Goal: Connect with others: Connect with others

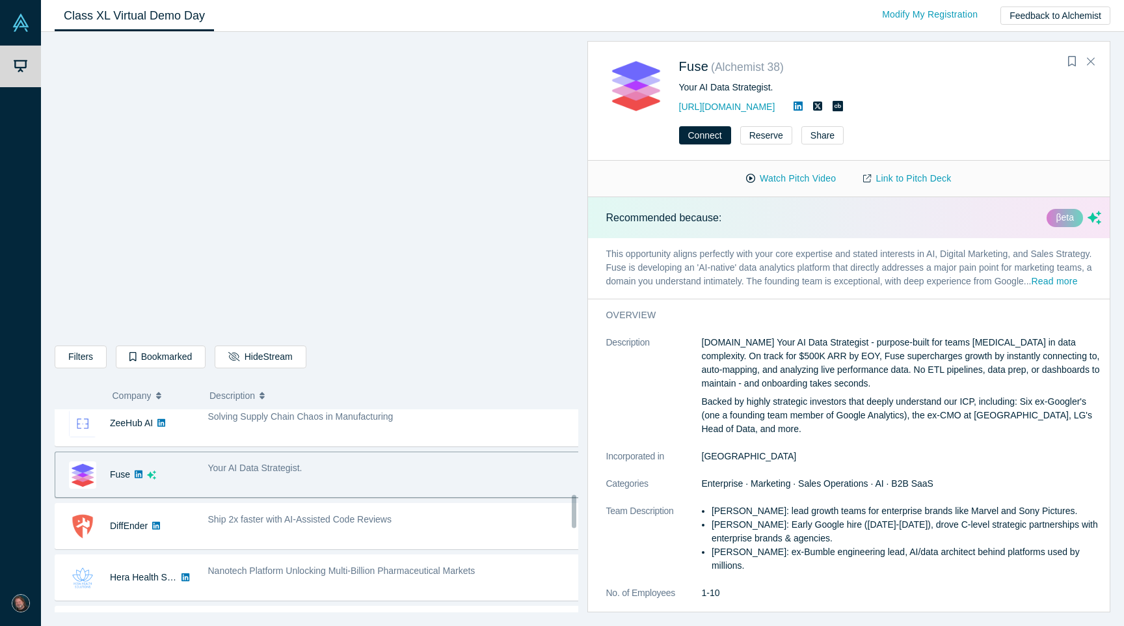
scroll to position [532, 0]
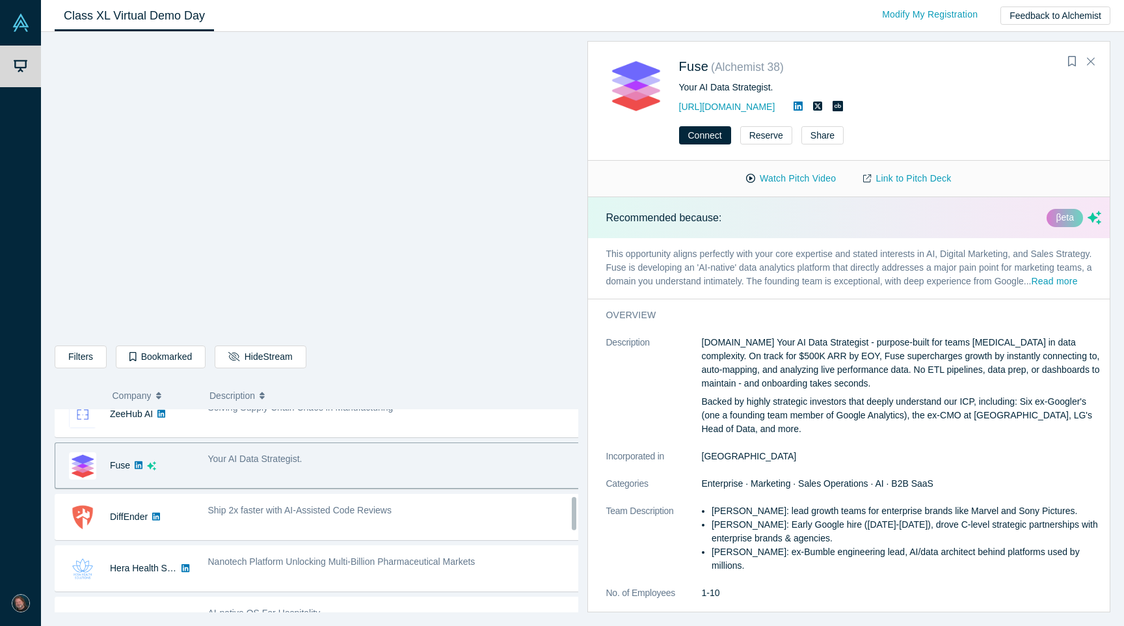
click at [394, 529] on div "Ship 2x faster with AI-Assisted Code Reviews" at bounding box center [394, 516] width 386 height 41
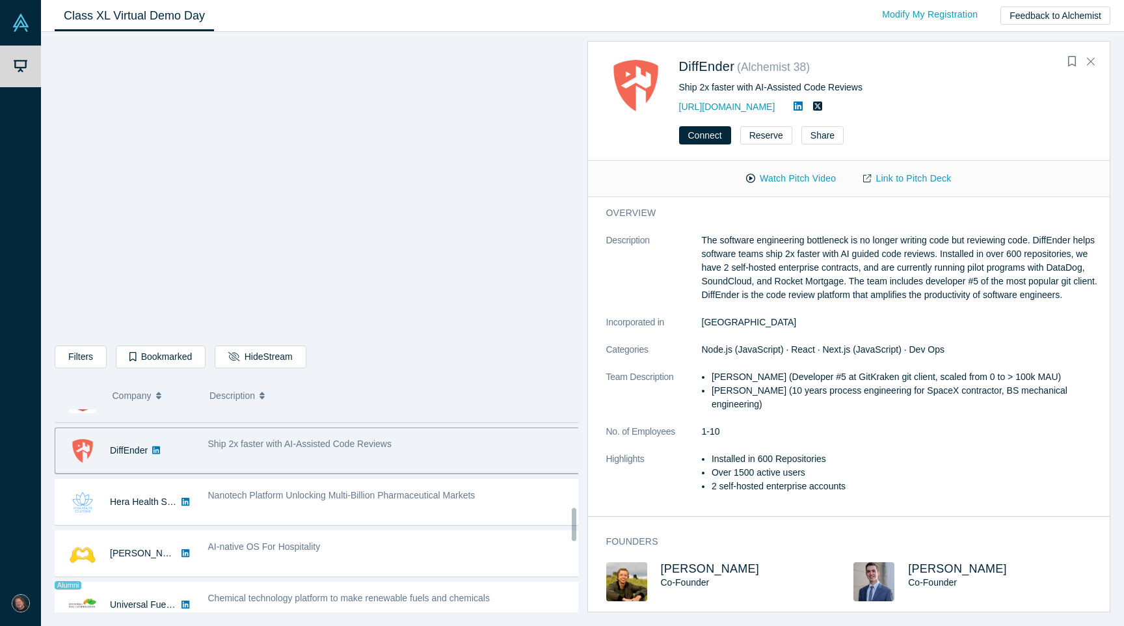
scroll to position [599, 0]
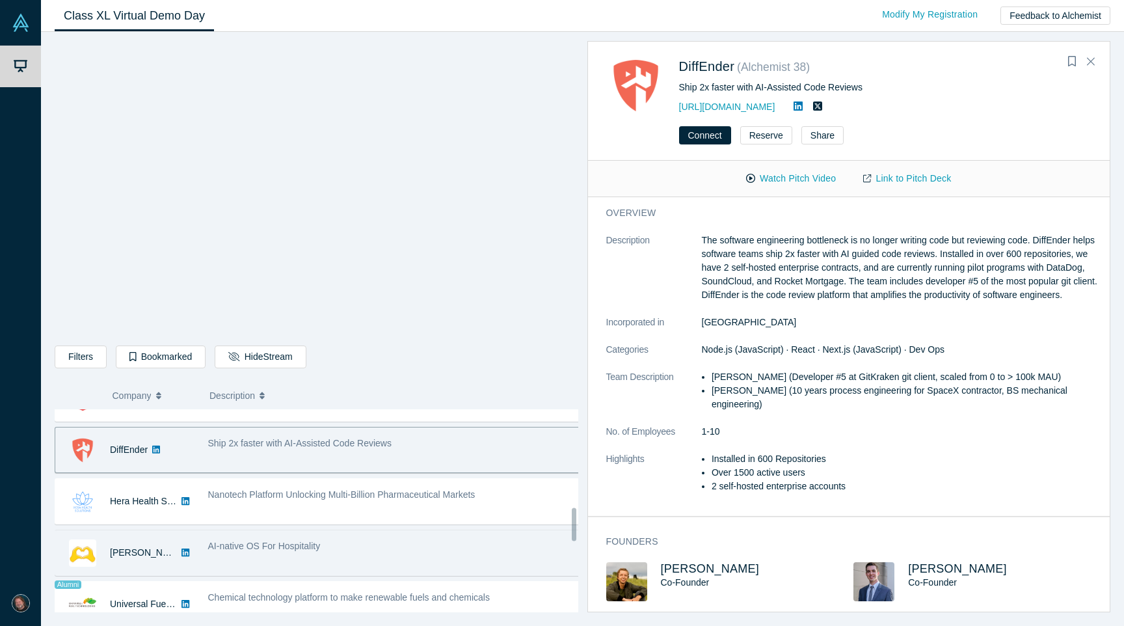
click at [431, 552] on div "AI-native OS For Hospitality" at bounding box center [394, 546] width 373 height 14
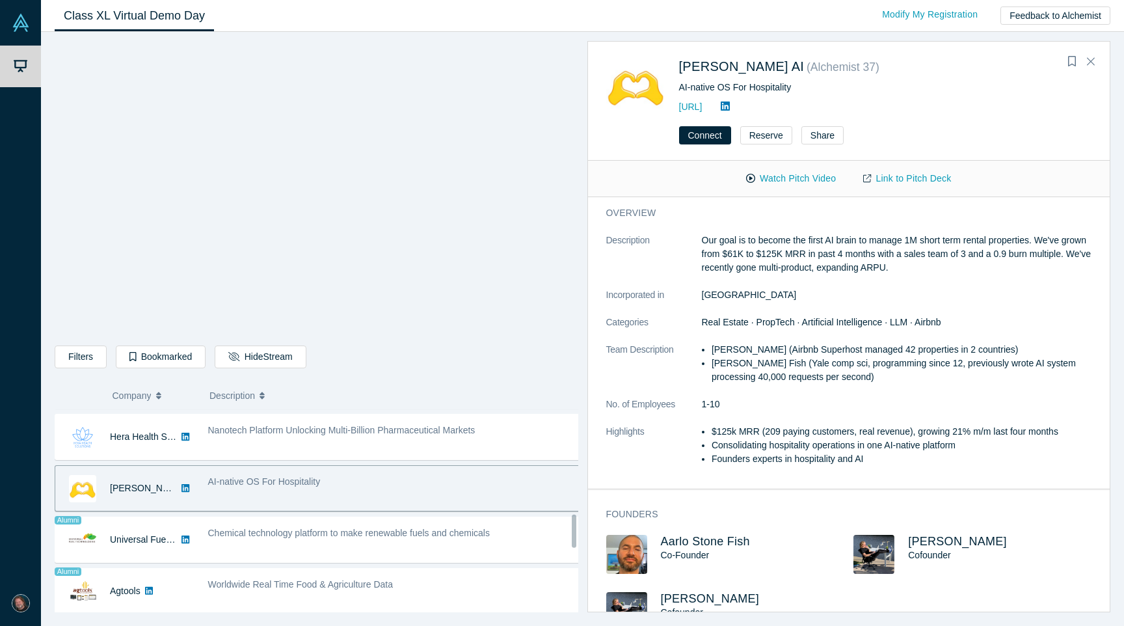
scroll to position [668, 0]
click at [431, 552] on div "Chemical technology platform to make renewable fuels and chemicals" at bounding box center [394, 535] width 386 height 41
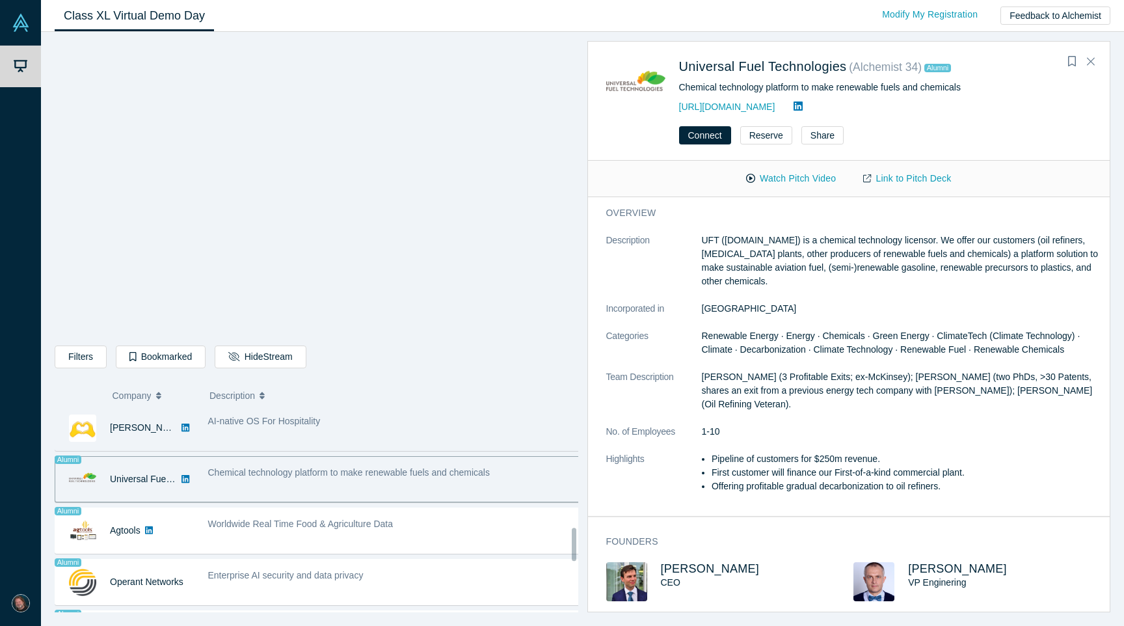
scroll to position [729, 0]
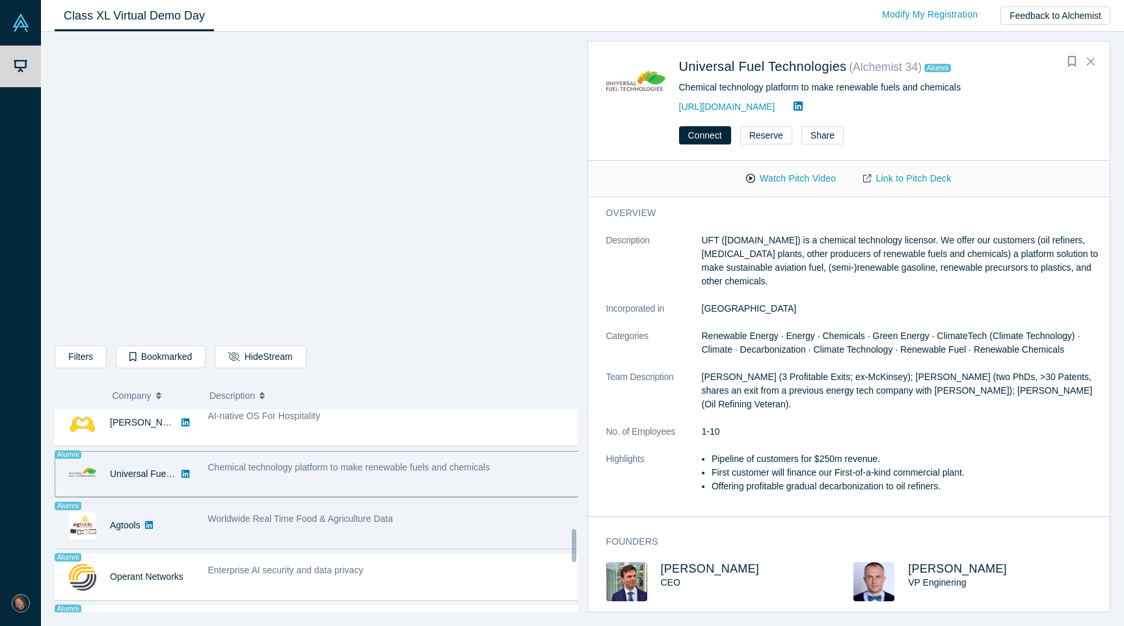
click at [437, 533] on div "Worldwide Real Time Food & Agriculture Data" at bounding box center [394, 525] width 386 height 41
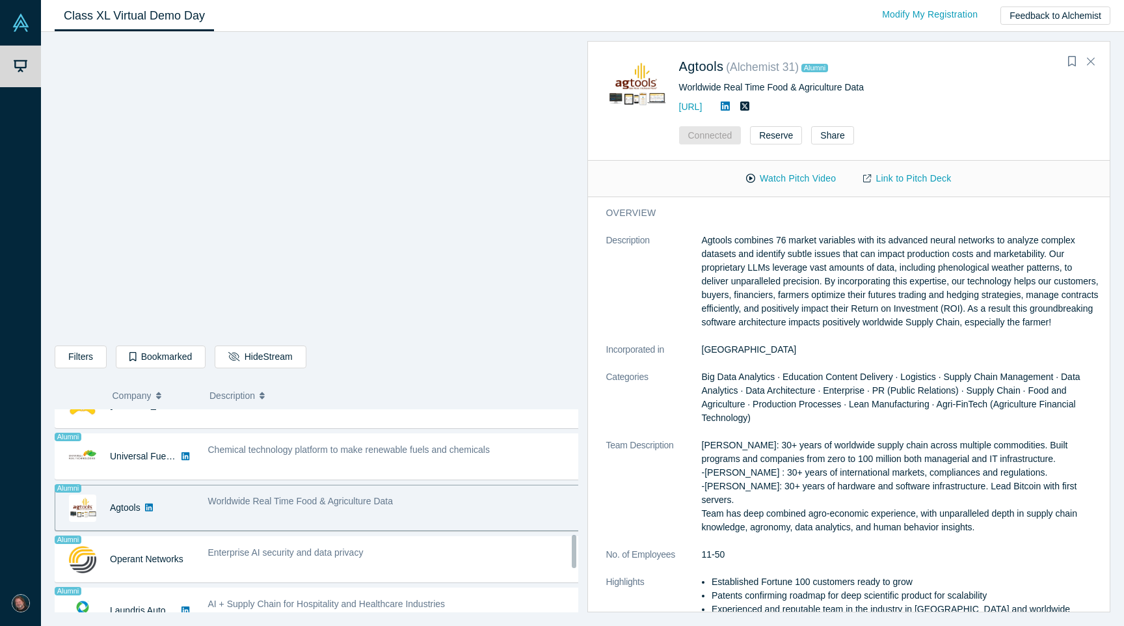
scroll to position [789, 0]
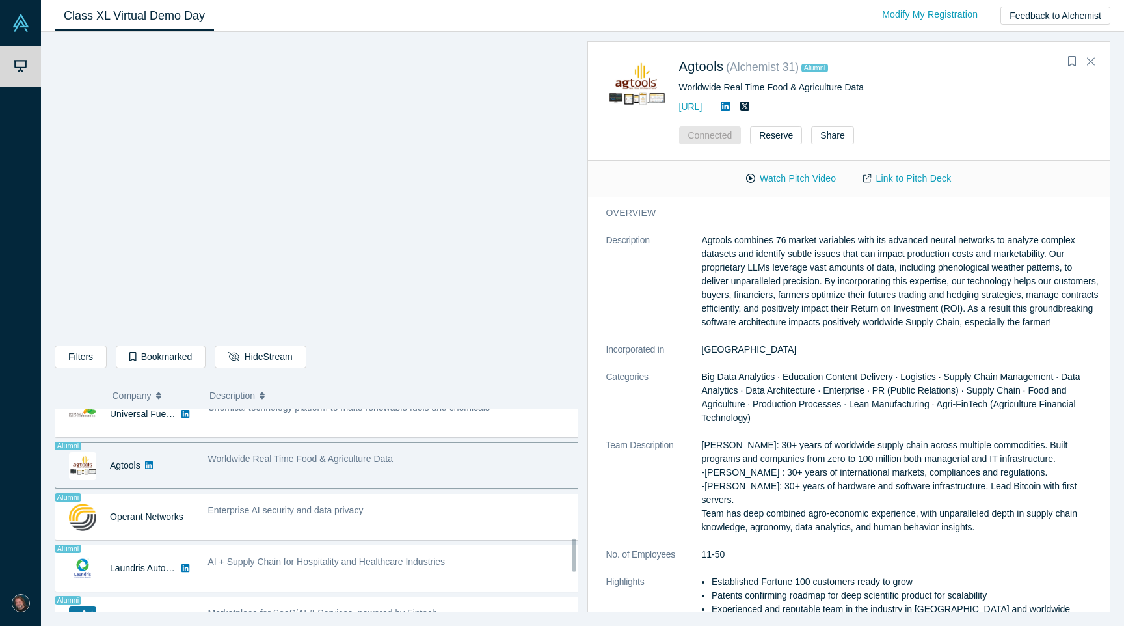
click at [437, 533] on div "Enterprise AI security and data privacy" at bounding box center [394, 516] width 386 height 41
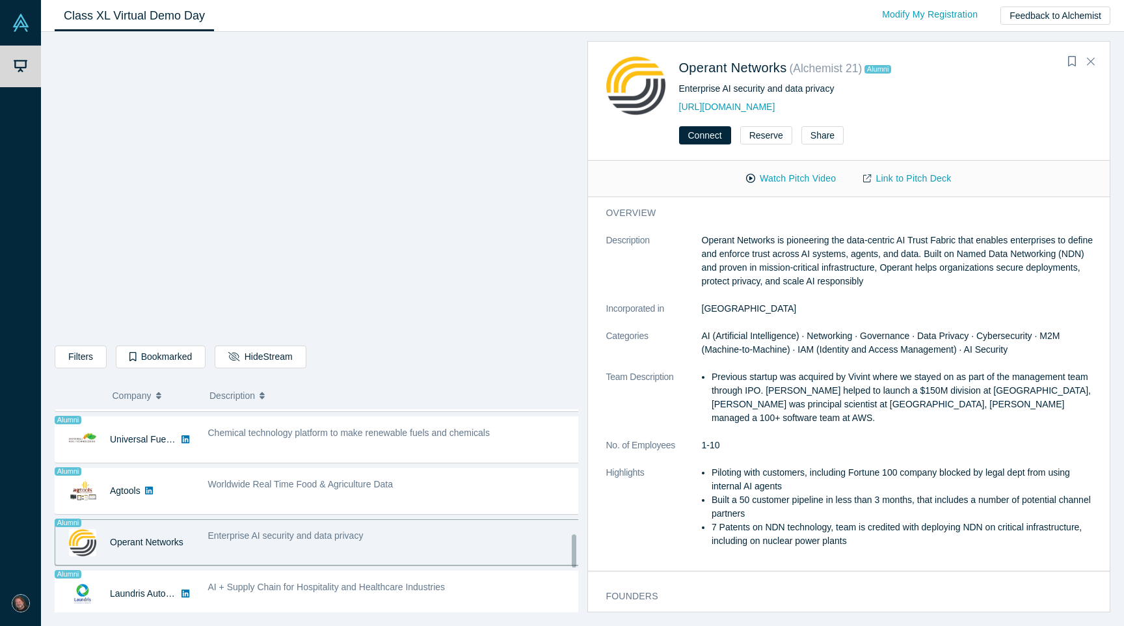
scroll to position [763, 0]
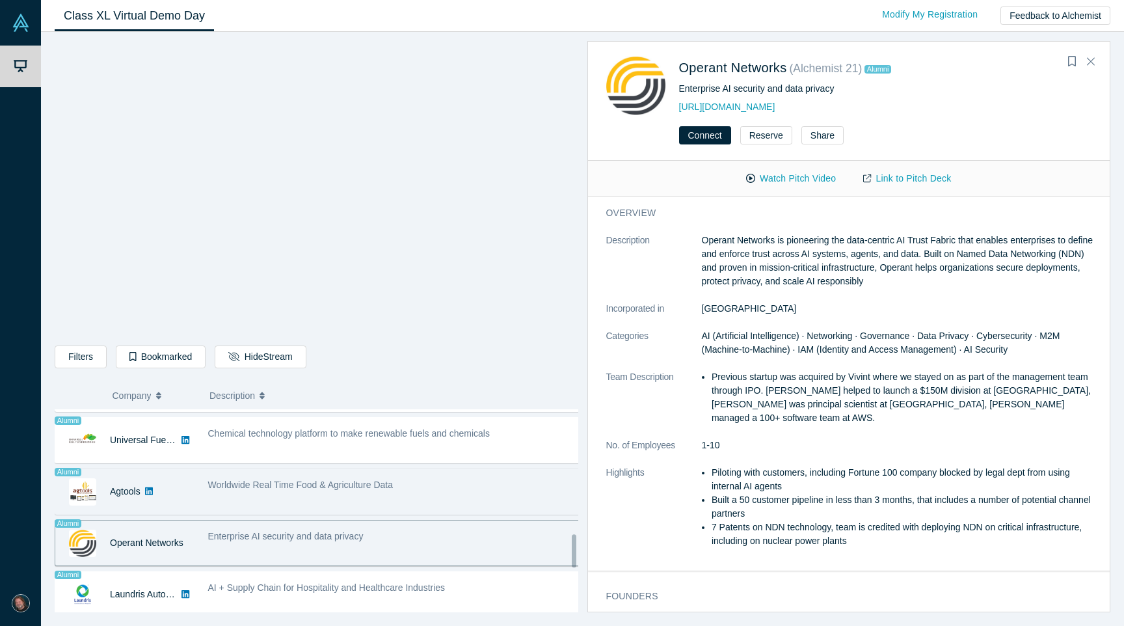
click at [411, 505] on div "Worldwide Real Time Food & Agriculture Data" at bounding box center [394, 491] width 386 height 41
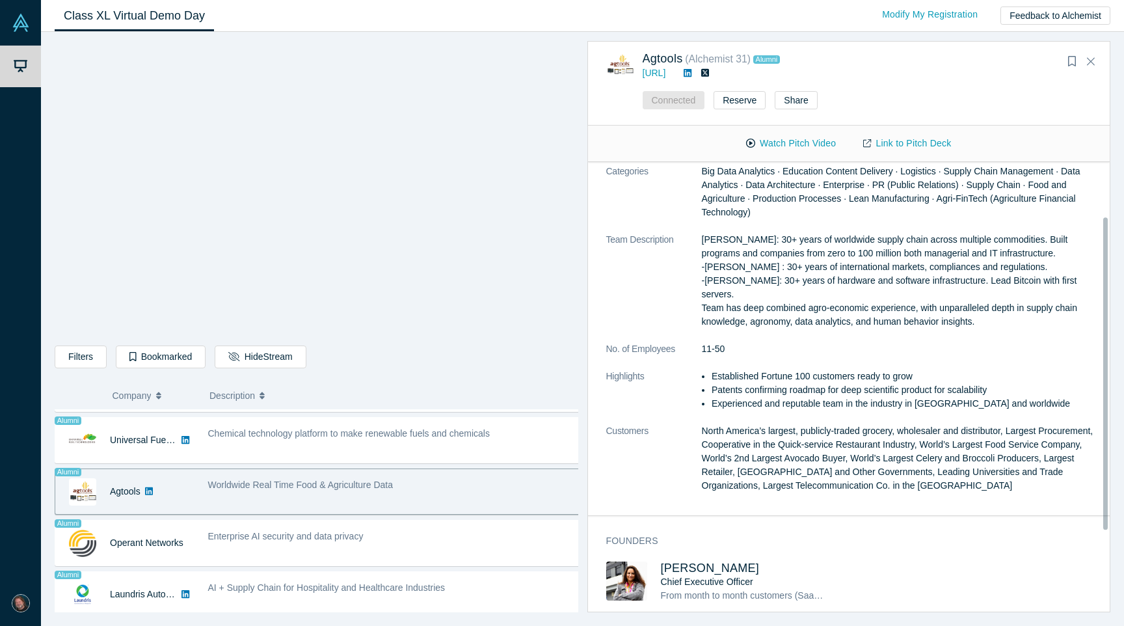
scroll to position [194, 0]
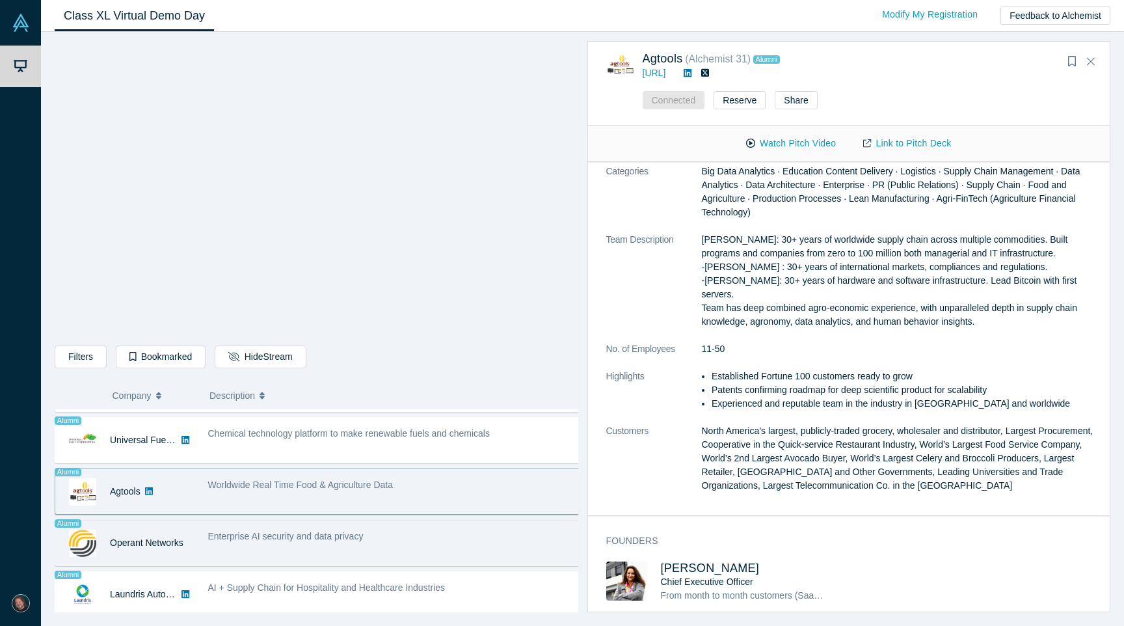
click at [334, 536] on span "Enterprise AI security and data privacy" at bounding box center [285, 536] width 155 height 10
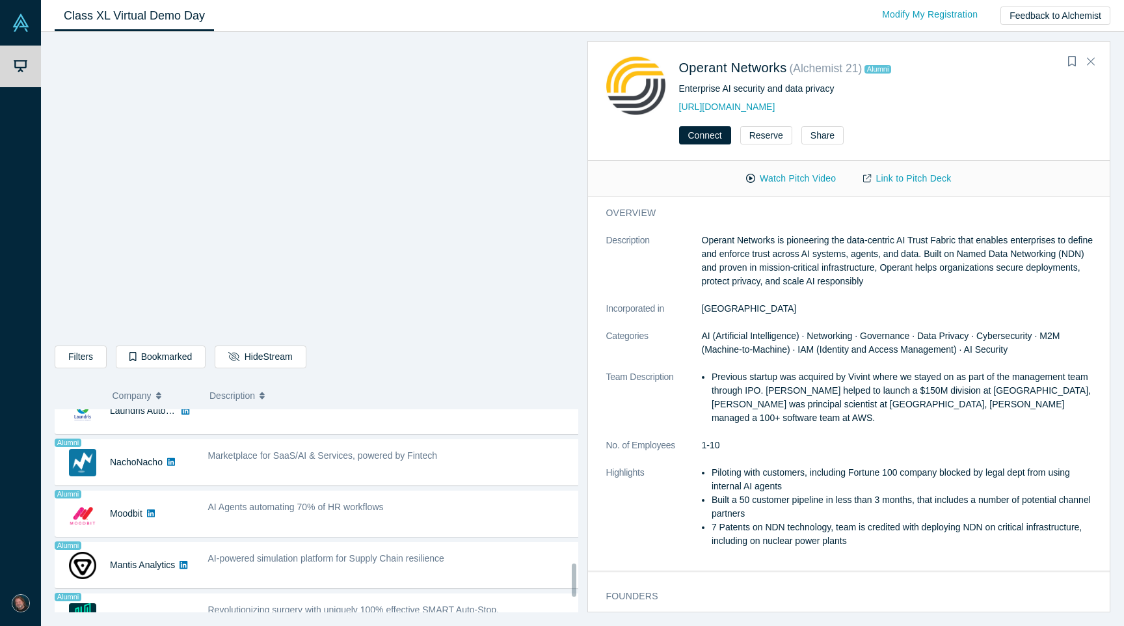
scroll to position [948, 0]
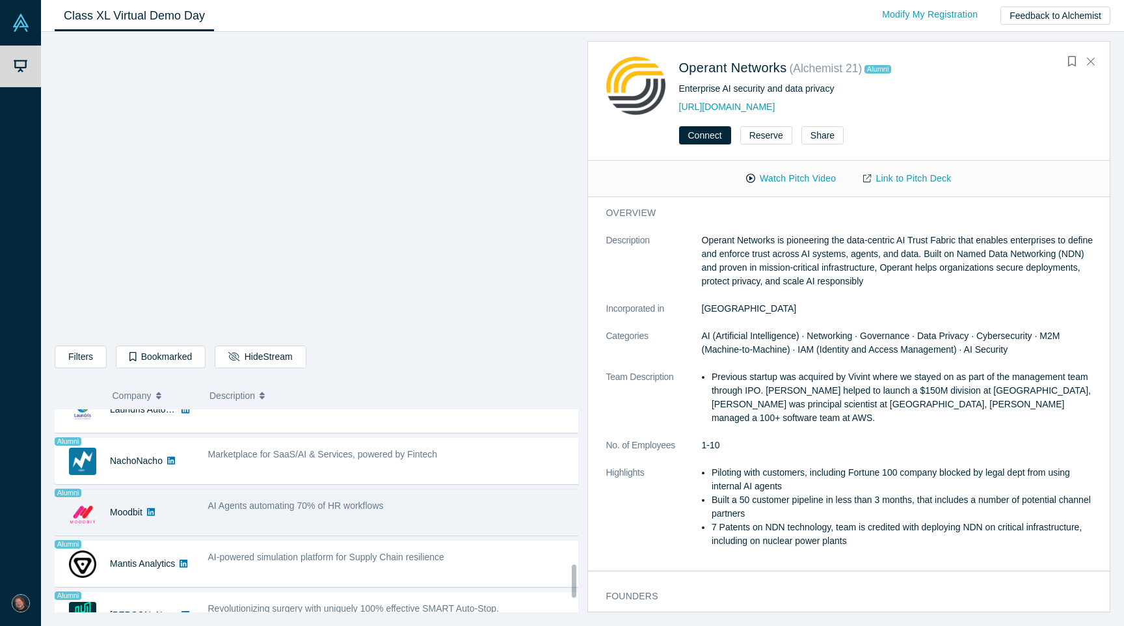
click at [412, 509] on div "AI Agents automating 70% of HR workflows" at bounding box center [394, 506] width 373 height 14
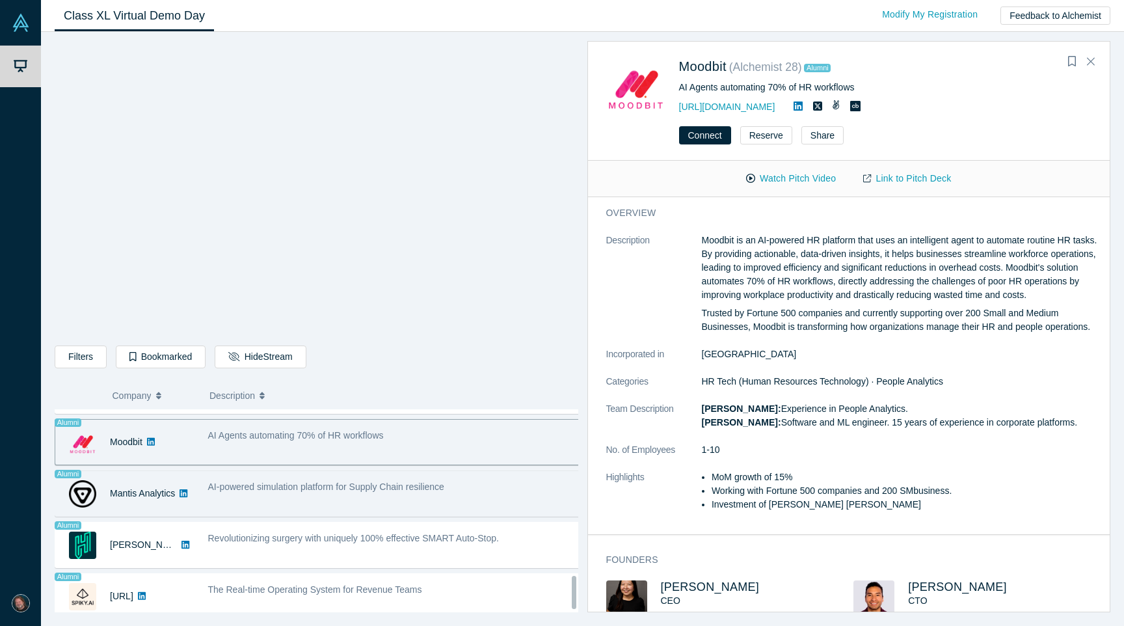
scroll to position [1031, 0]
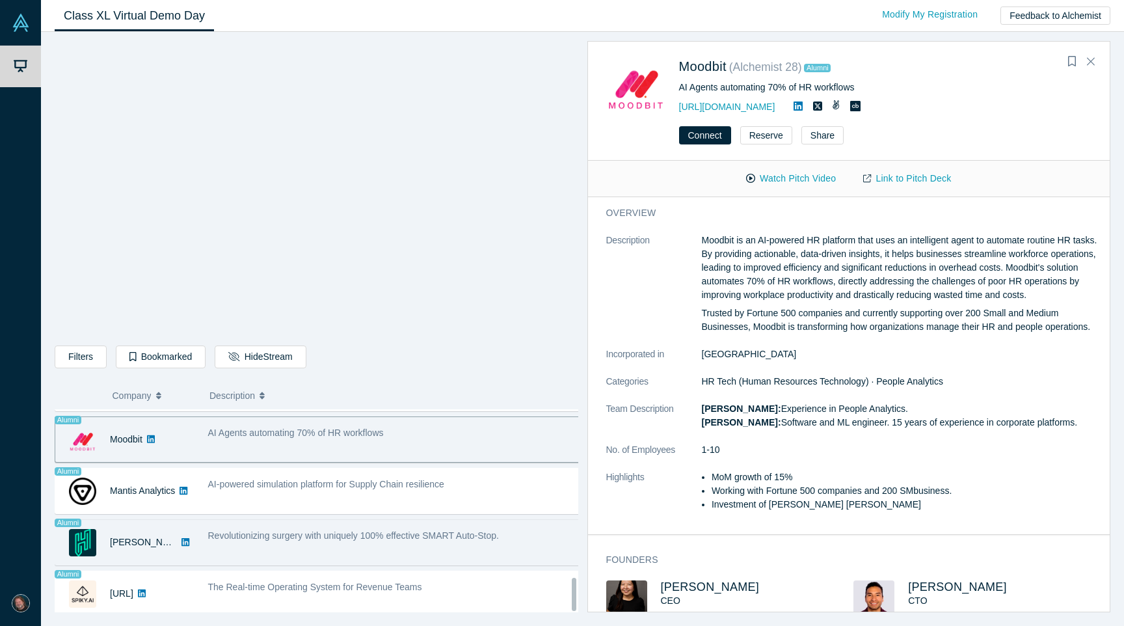
click at [468, 553] on div "Alumni [PERSON_NAME] Surgical No overlapping areas Revolutionizing surgery with…" at bounding box center [321, 542] width 533 height 46
click at [474, 542] on div "Revolutionizing surgery with uniquely 100% effective SMART Auto-Stop." at bounding box center [394, 542] width 386 height 41
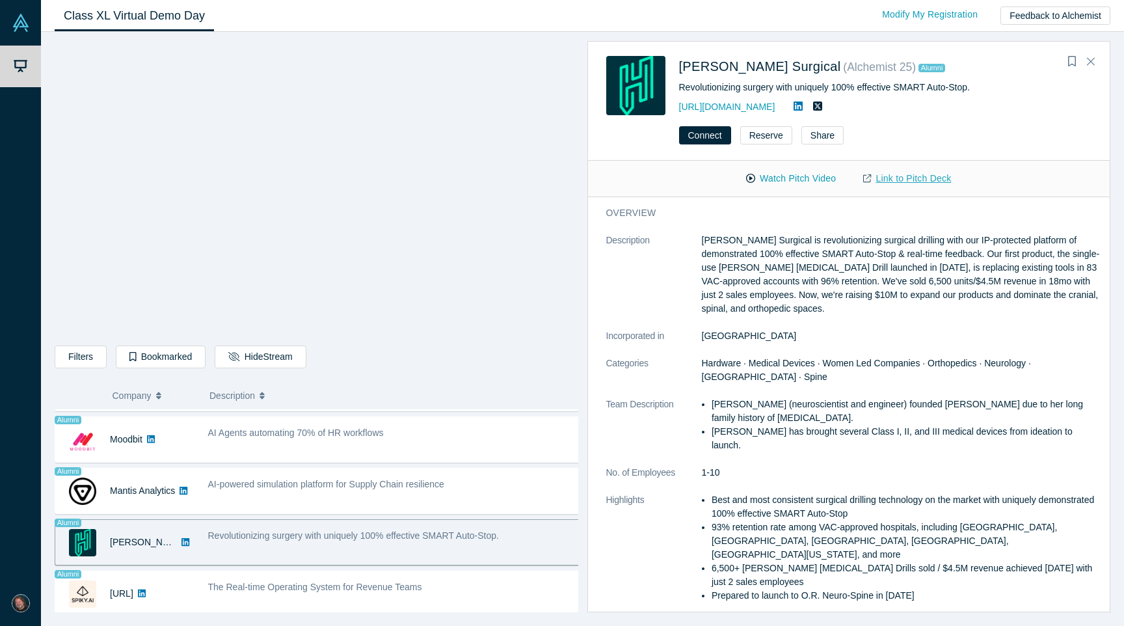
click at [905, 177] on link "Link to Pitch Deck" at bounding box center [907, 178] width 115 height 23
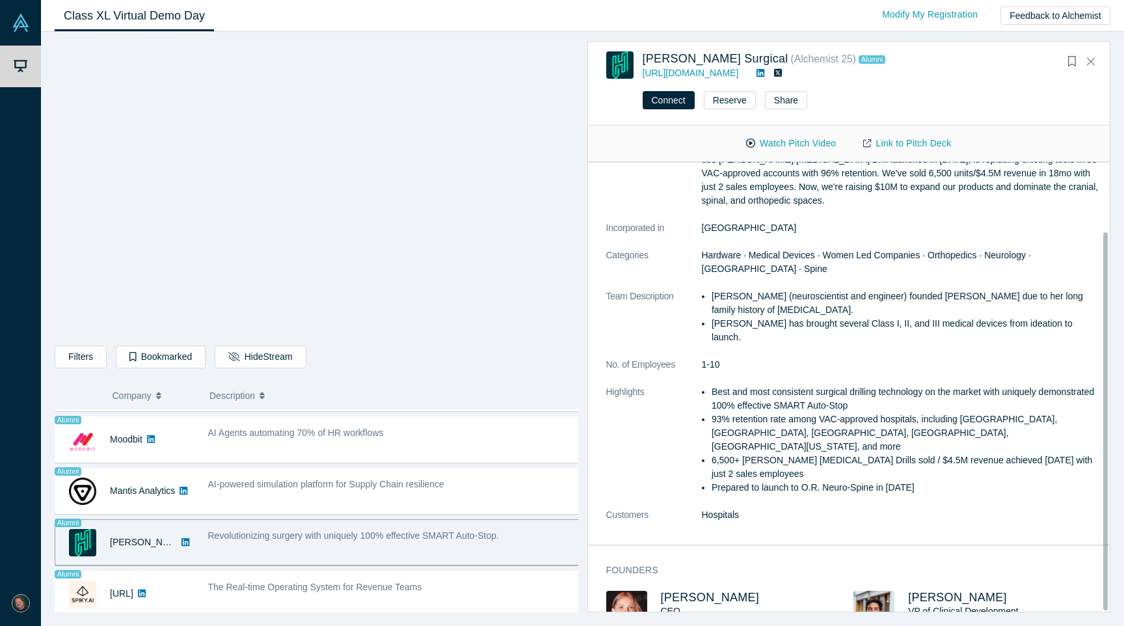
scroll to position [83, 0]
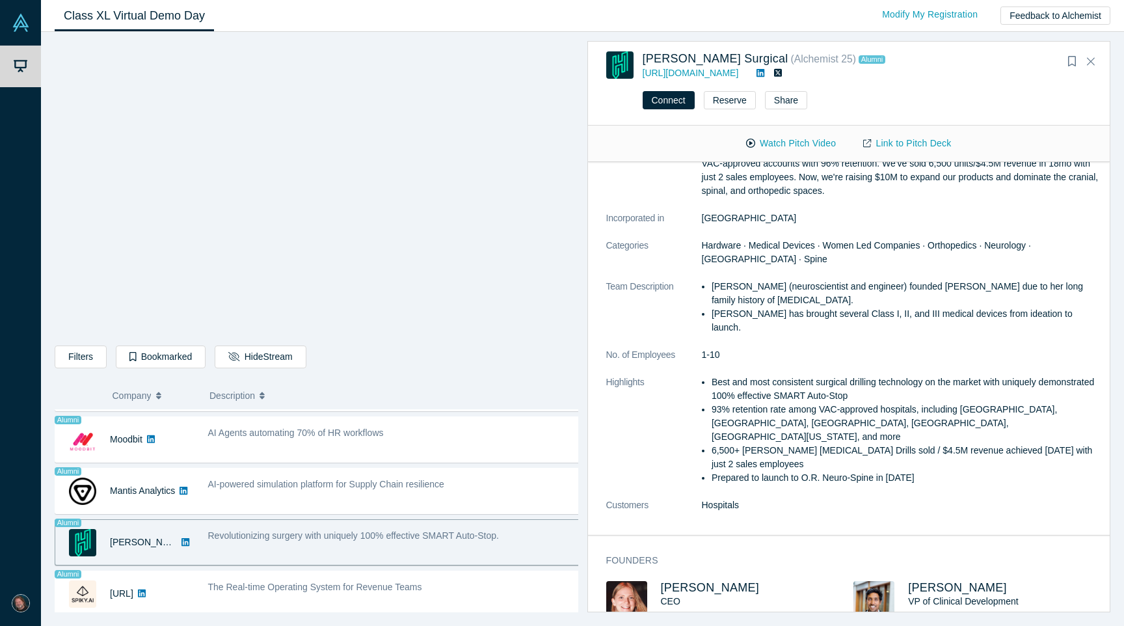
click at [485, 530] on span "Revolutionizing surgery with uniquely 100% effective SMART Auto-Stop." at bounding box center [353, 535] width 291 height 10
click at [670, 103] on button "Connect" at bounding box center [669, 100] width 52 height 18
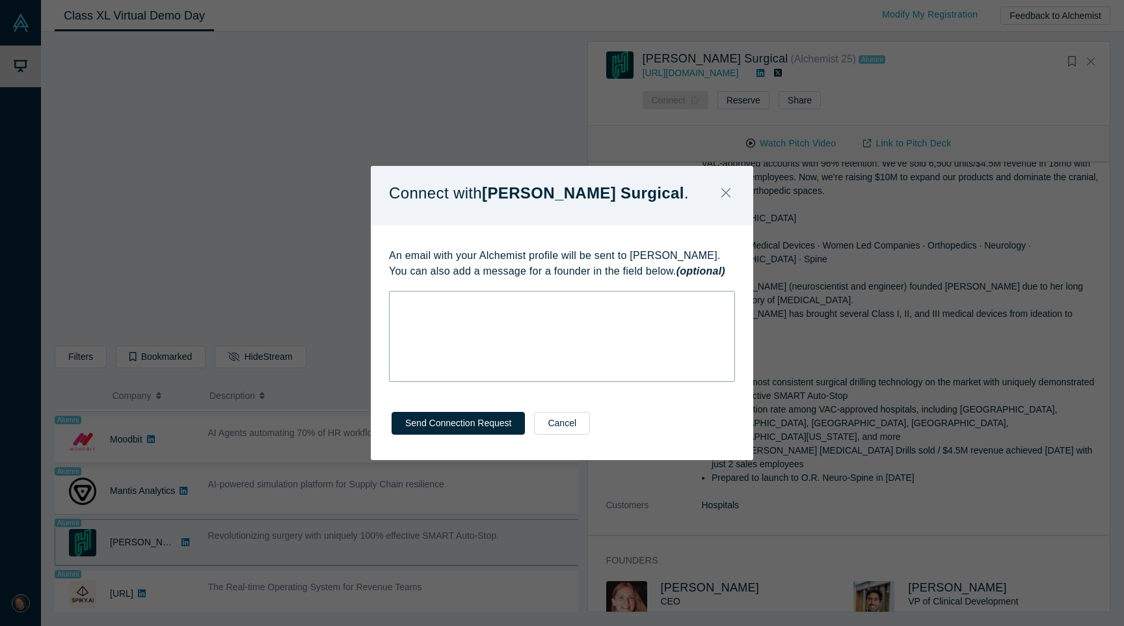
click at [461, 308] on div "rdw-editor" at bounding box center [562, 302] width 329 height 14
click at [419, 317] on span "Hi, I am mentor" at bounding box center [422, 309] width 49 height 24
click at [559, 319] on div "Hi, I am portfolio entrepreneur, mentor" at bounding box center [562, 308] width 329 height 27
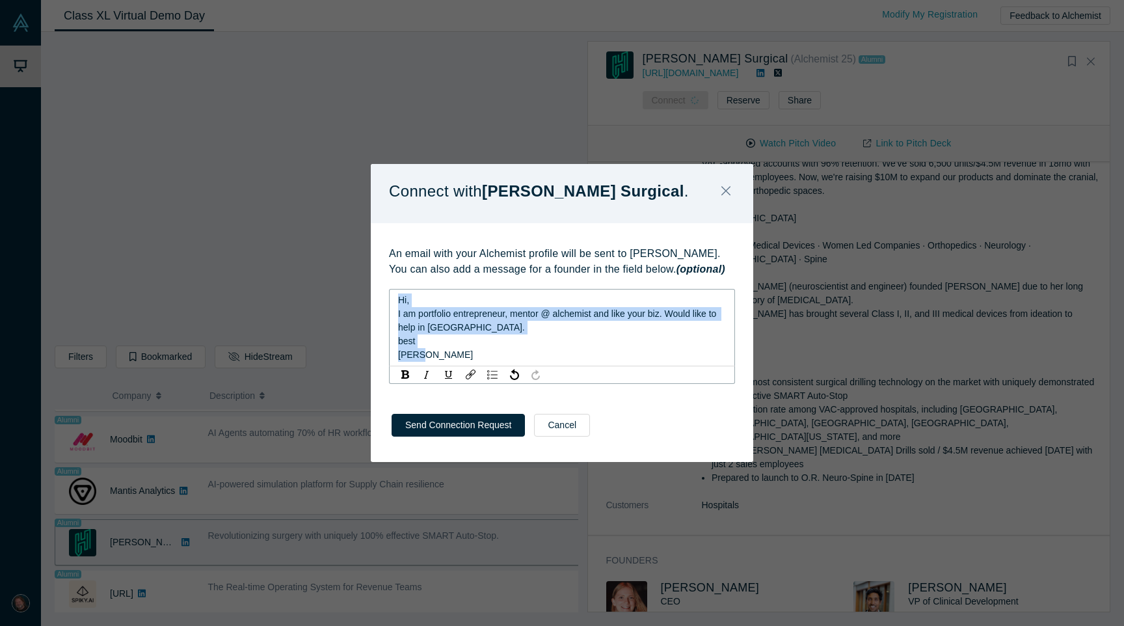
drag, startPoint x: 431, startPoint y: 357, endPoint x: 390, endPoint y: 299, distance: 70.6
click at [390, 299] on div "Hi, I am portfolio entrepreneur, mentor @ alchemist and like your biz. Would li…" at bounding box center [562, 327] width 346 height 77
copy div "Hi, I am portfolio entrepreneur, mentor @ alchemist and like your biz. Would li…"
click at [461, 425] on button "Send Connection Request" at bounding box center [458, 425] width 133 height 23
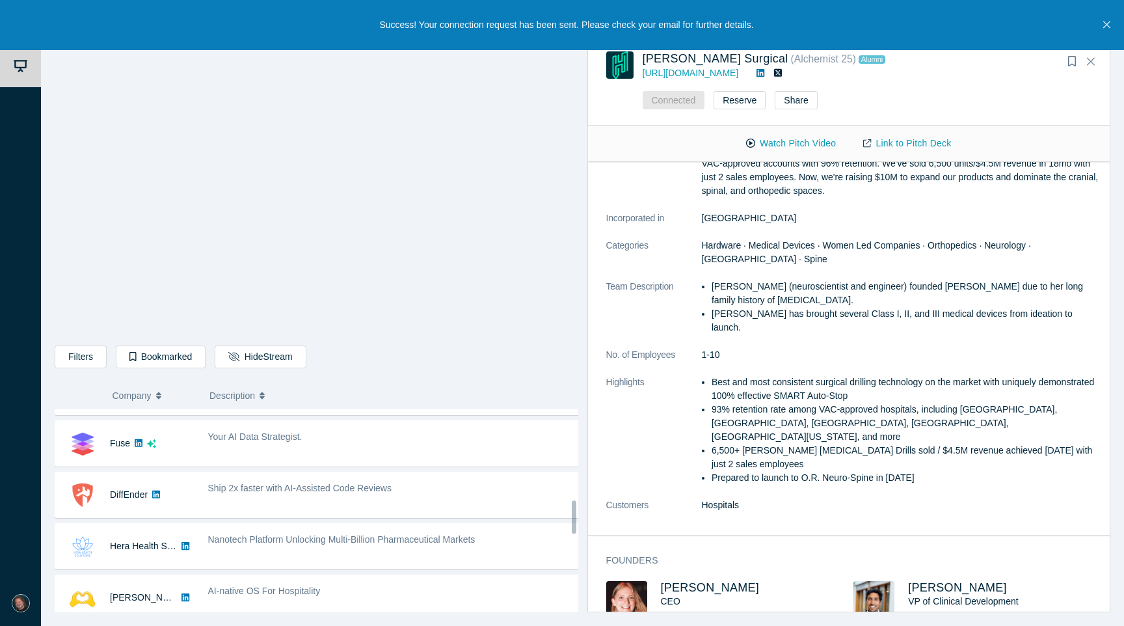
scroll to position [522, 0]
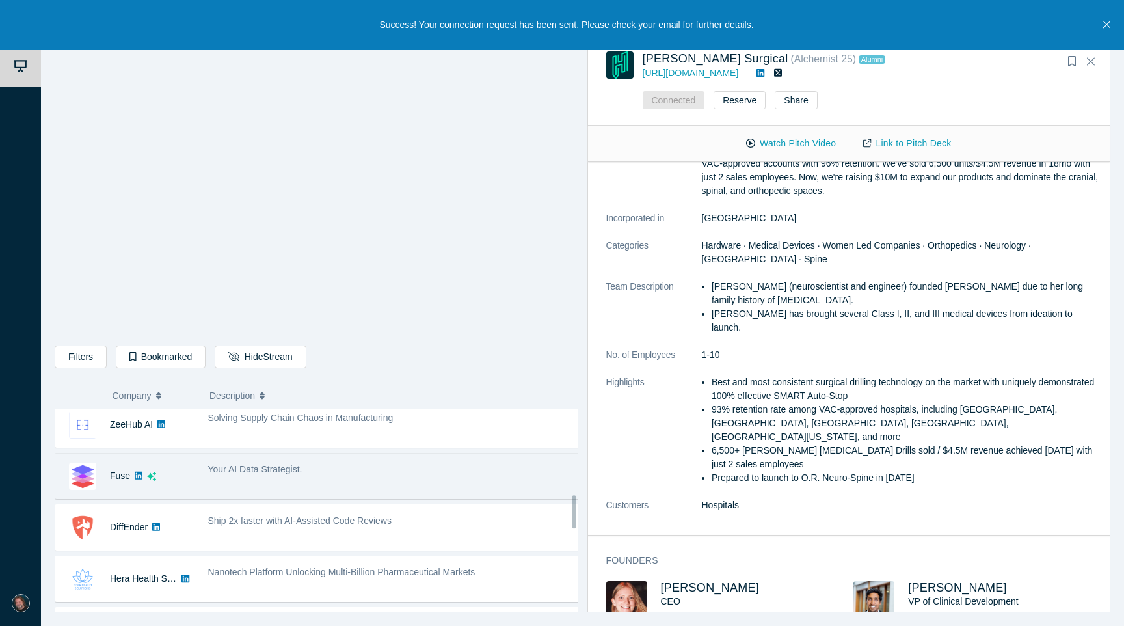
click at [416, 471] on div "Your AI Data Strategist." at bounding box center [394, 470] width 373 height 14
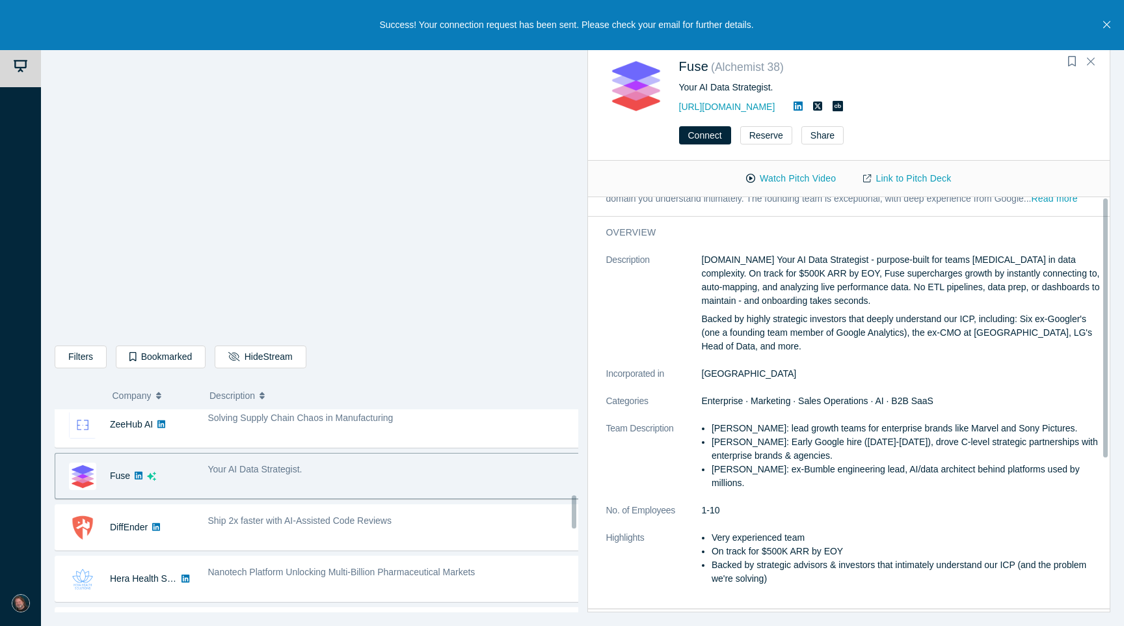
scroll to position [0, 0]
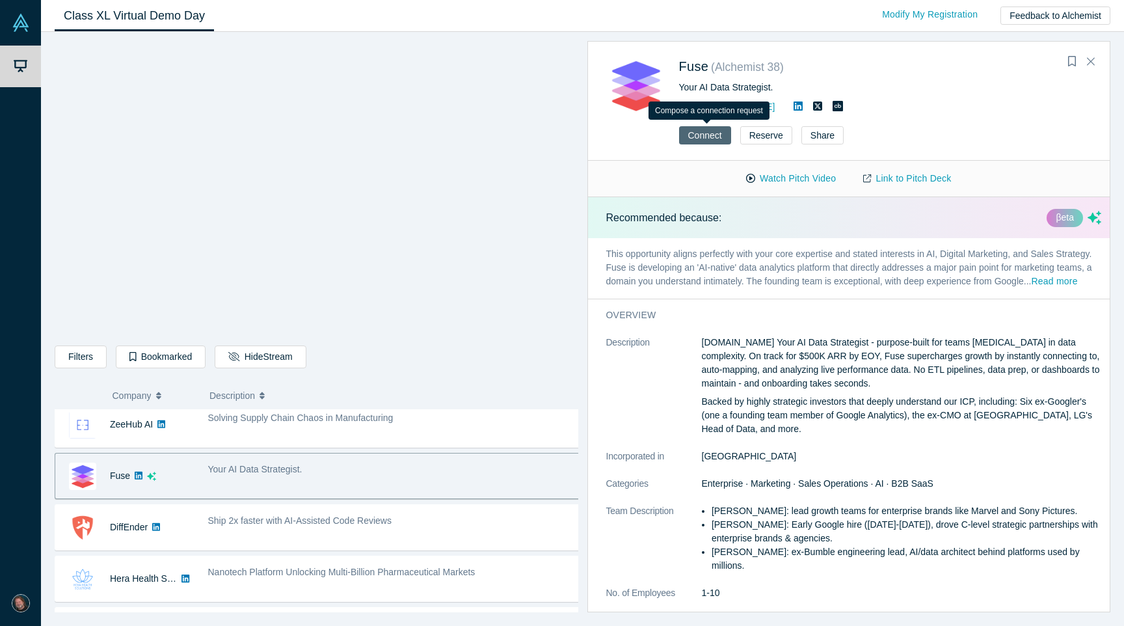
click at [708, 135] on button "Connect" at bounding box center [705, 135] width 52 height 18
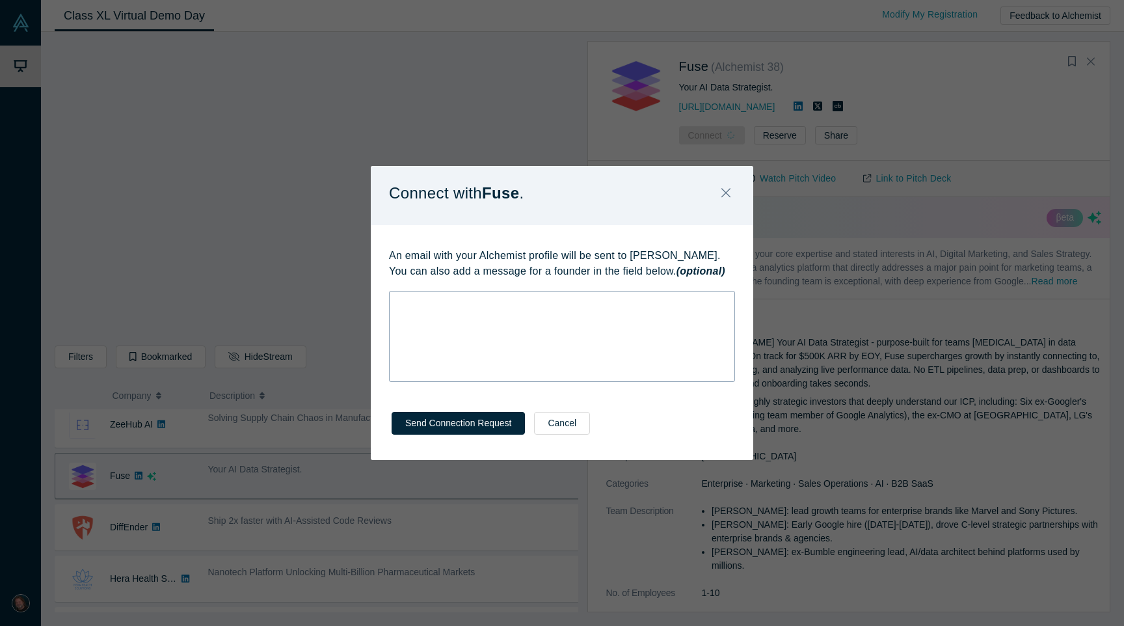
click at [518, 315] on div "rdw-wrapper" at bounding box center [562, 336] width 346 height 91
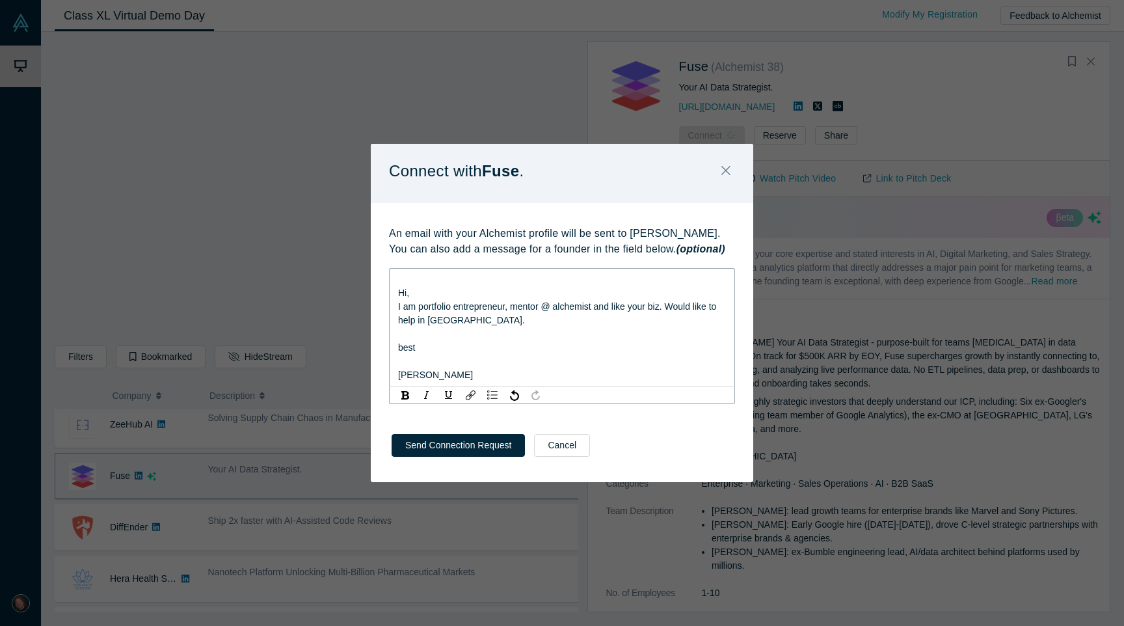
click at [398, 293] on span "Hi," at bounding box center [403, 293] width 11 height 10
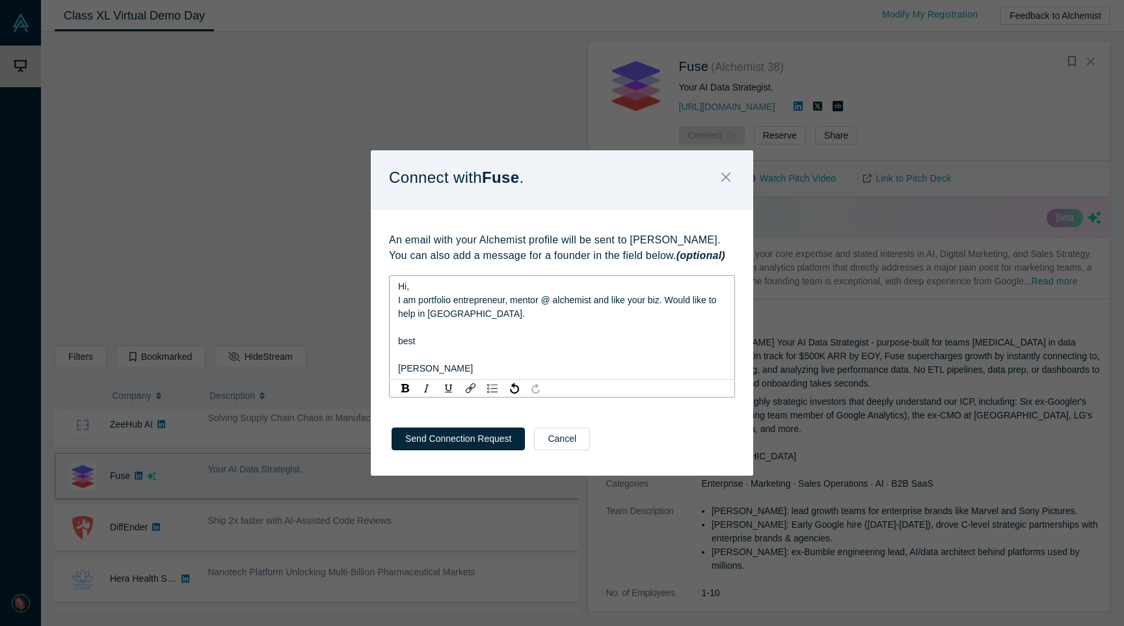
click at [476, 348] on div "rdw-editor" at bounding box center [562, 355] width 329 height 14
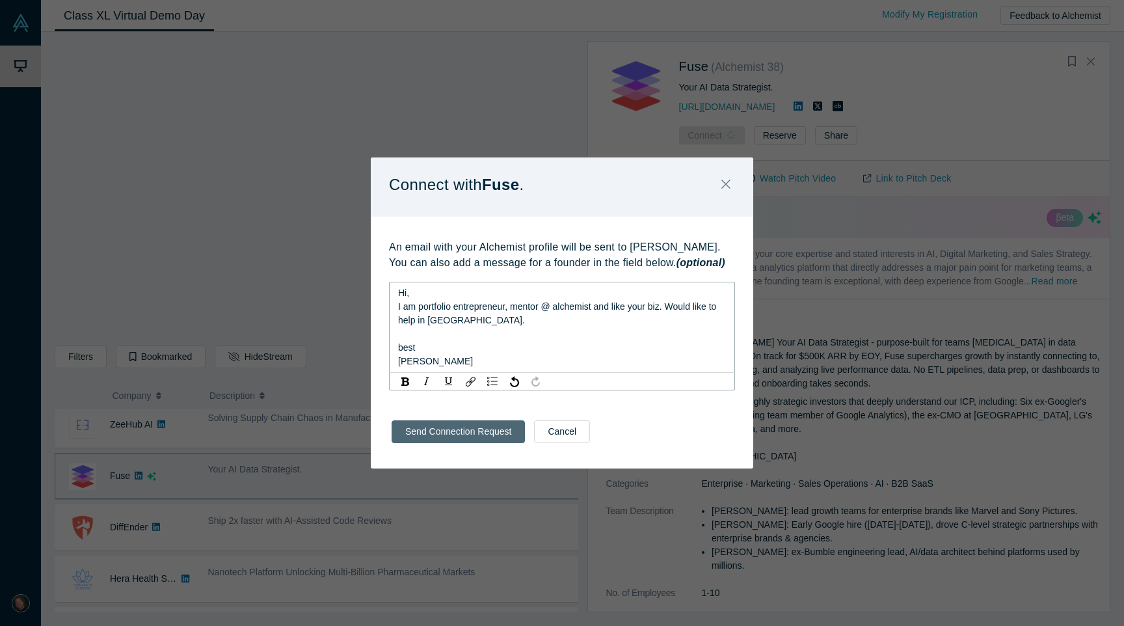
click at [451, 435] on div "Send Connection Request Cancel" at bounding box center [562, 436] width 383 height 64
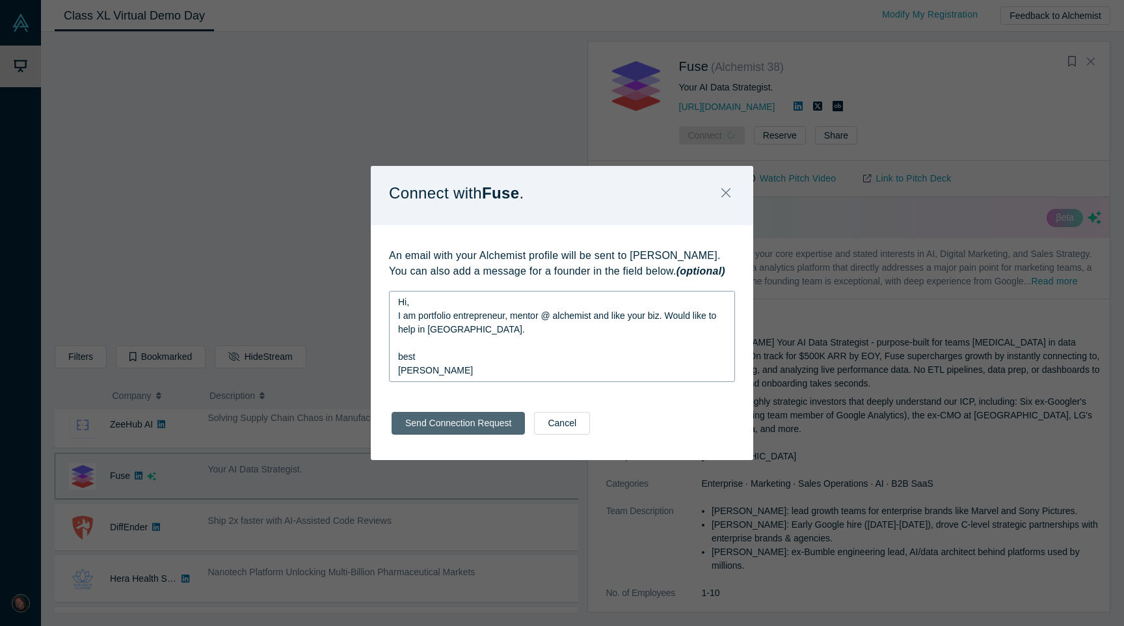
click at [452, 425] on button "Send Connection Request" at bounding box center [458, 423] width 133 height 23
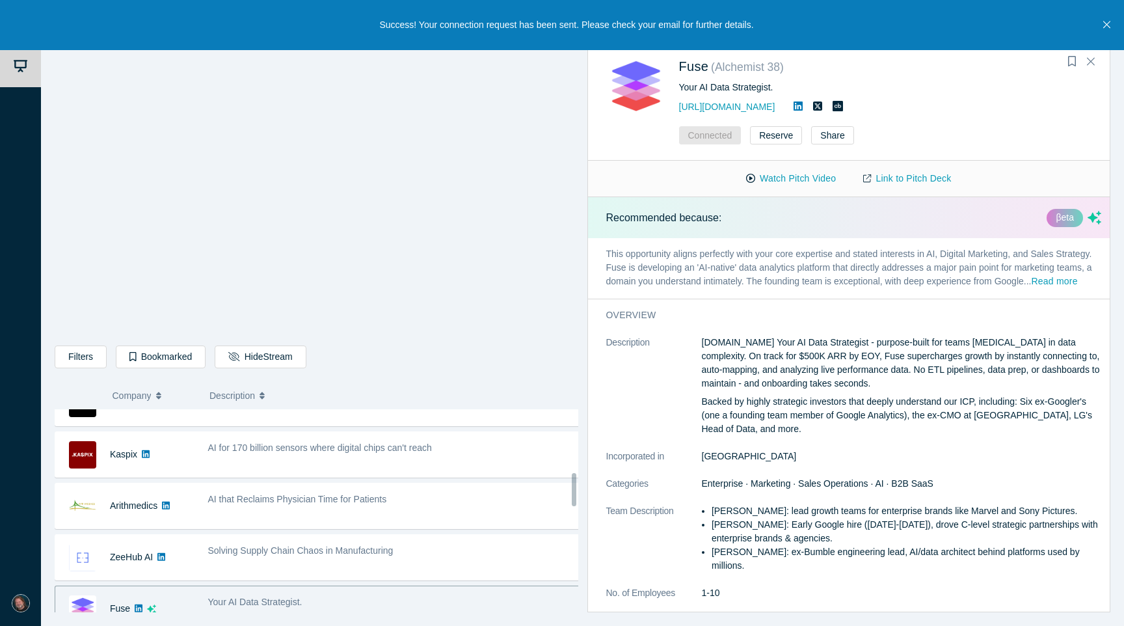
scroll to position [370, 0]
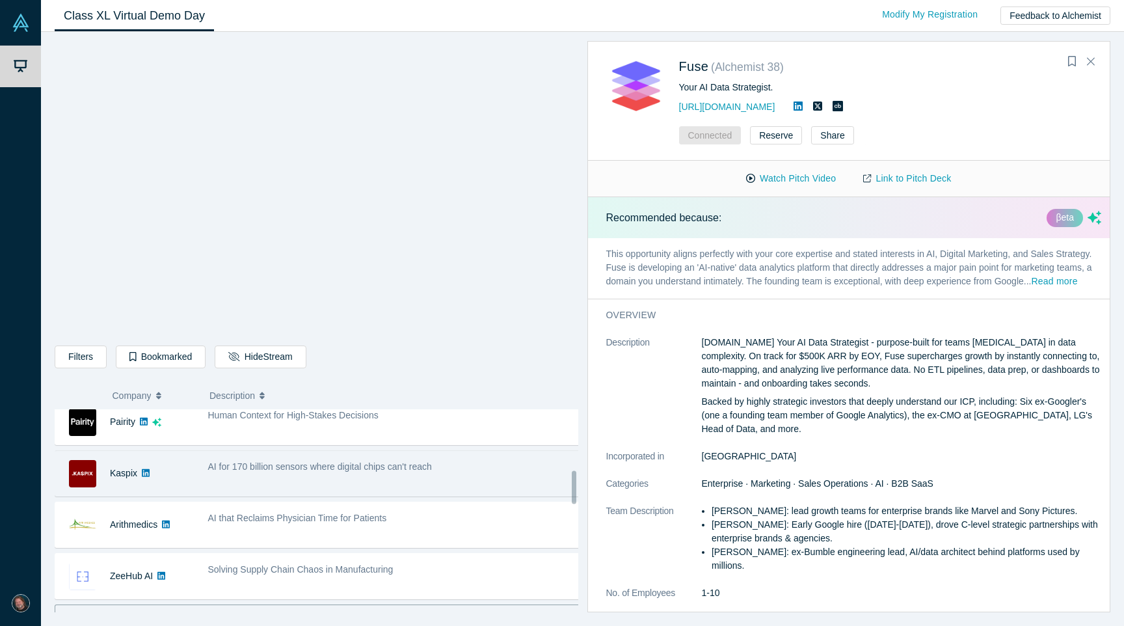
click at [442, 478] on div "AI for 170 billion sensors where digital chips can't reach" at bounding box center [394, 473] width 386 height 41
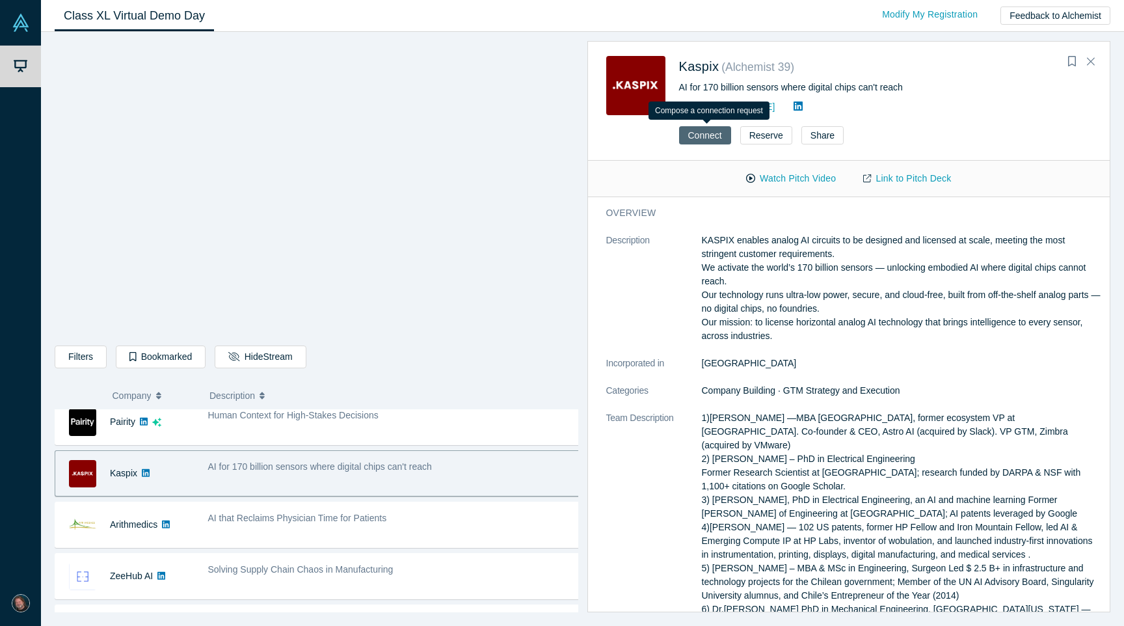
click at [694, 141] on button "Connect" at bounding box center [705, 135] width 52 height 18
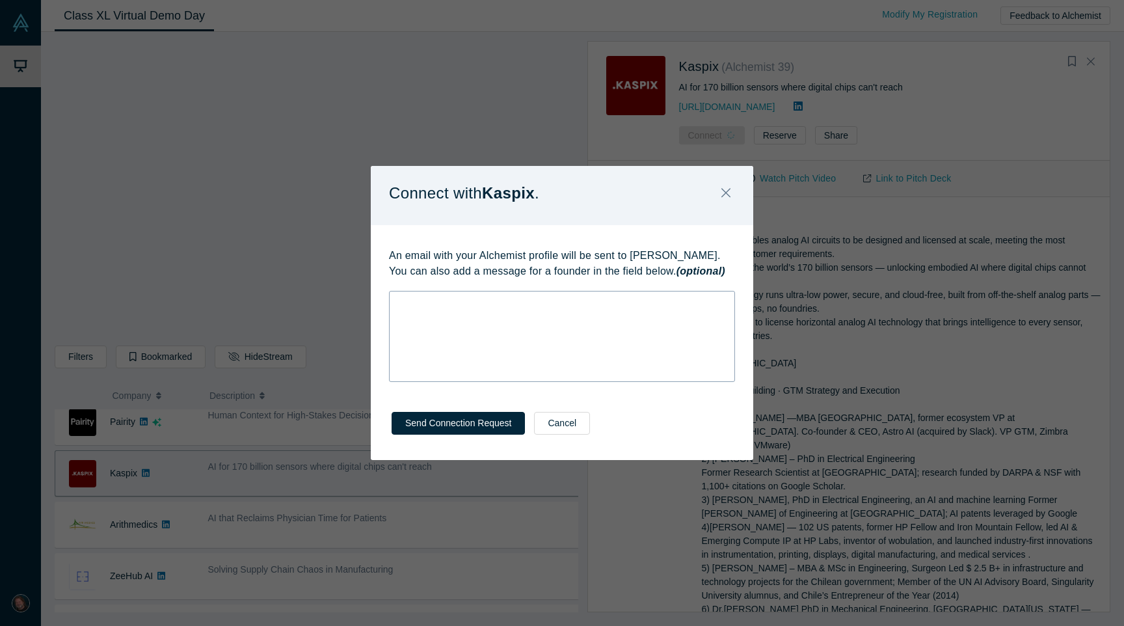
click at [492, 317] on div "rdw-wrapper" at bounding box center [562, 336] width 346 height 91
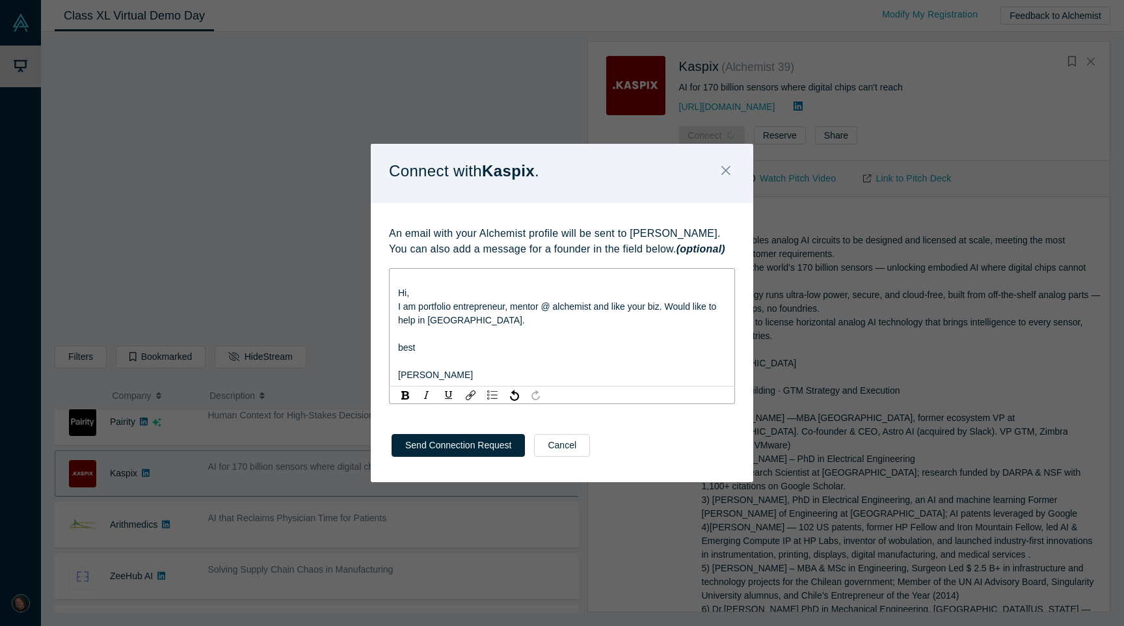
click at [396, 296] on div "Hi, I am portfolio entrepreneur, mentor @ alchemist and like your biz. Would li…" at bounding box center [562, 327] width 346 height 118
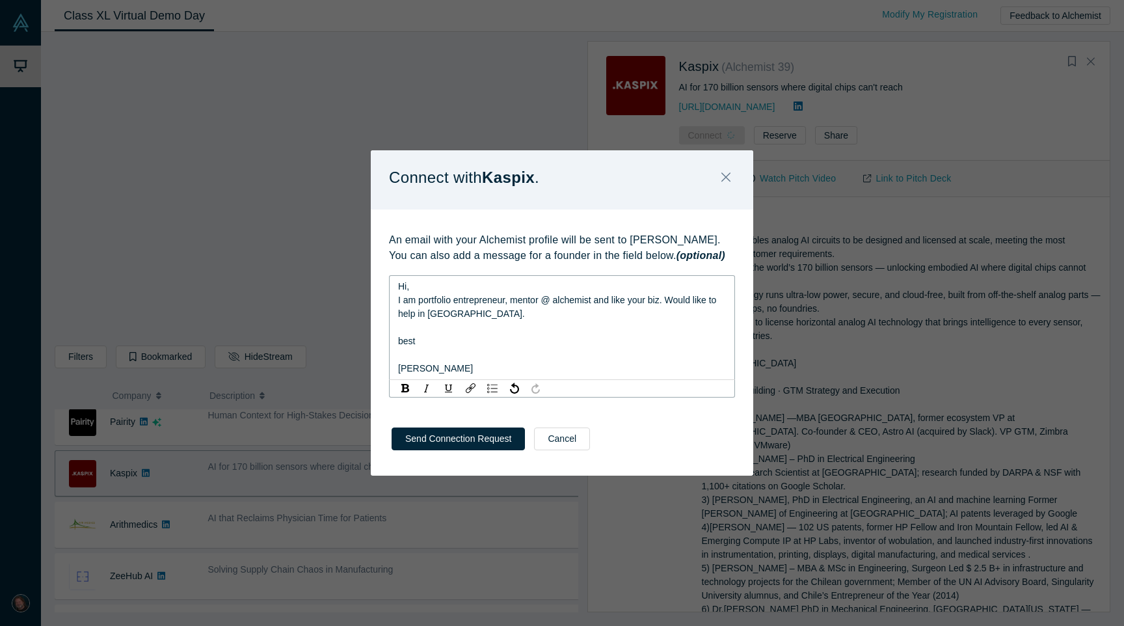
click at [427, 358] on div "rdw-editor" at bounding box center [562, 355] width 329 height 14
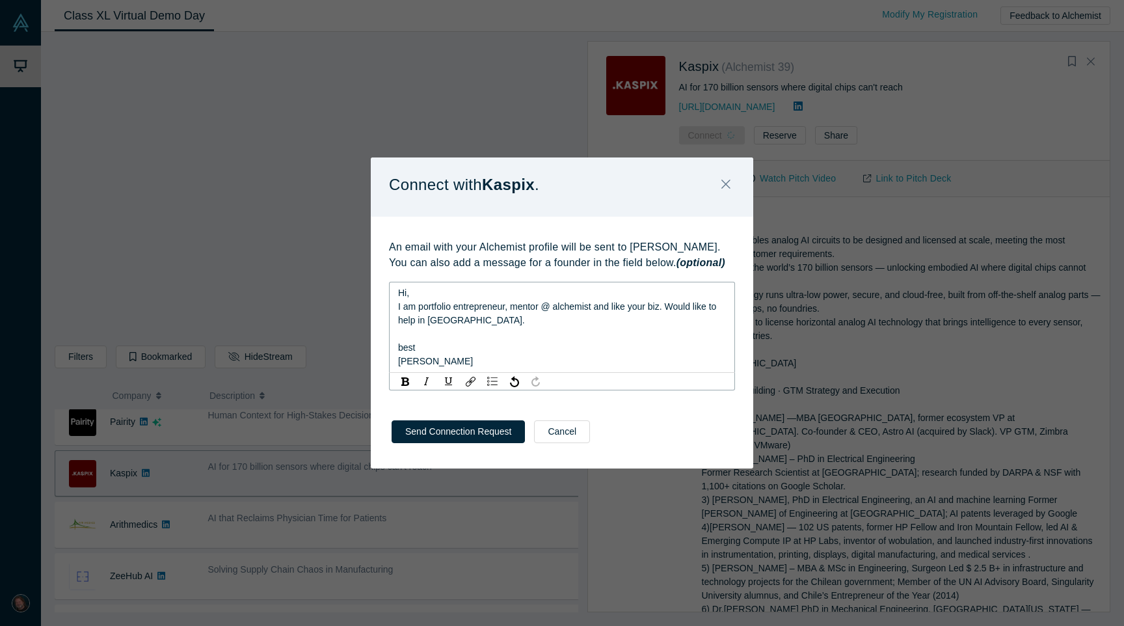
click at [456, 324] on span "I am portfolio entrepreneur, mentor @ alchemist and like your biz. Would like t…" at bounding box center [558, 313] width 321 height 24
click at [483, 324] on div "I am portfolio entrepreneur, mentor @ alchemist and like your biz. Would like t…" at bounding box center [562, 313] width 329 height 27
click at [464, 428] on button "Send Connection Request" at bounding box center [458, 431] width 133 height 23
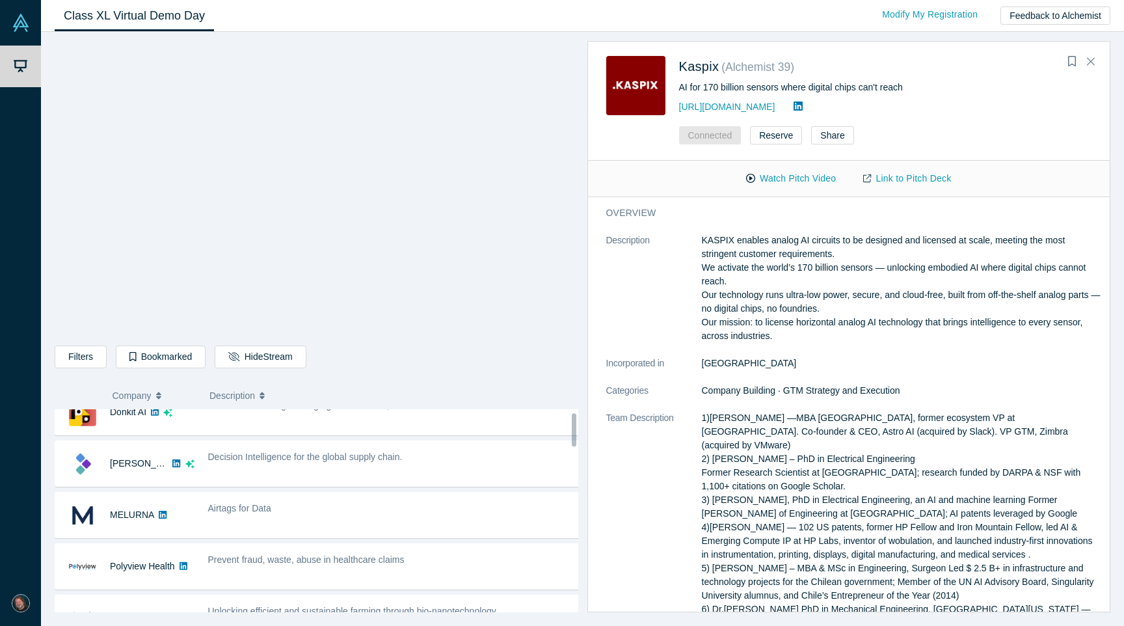
scroll to position [13, 0]
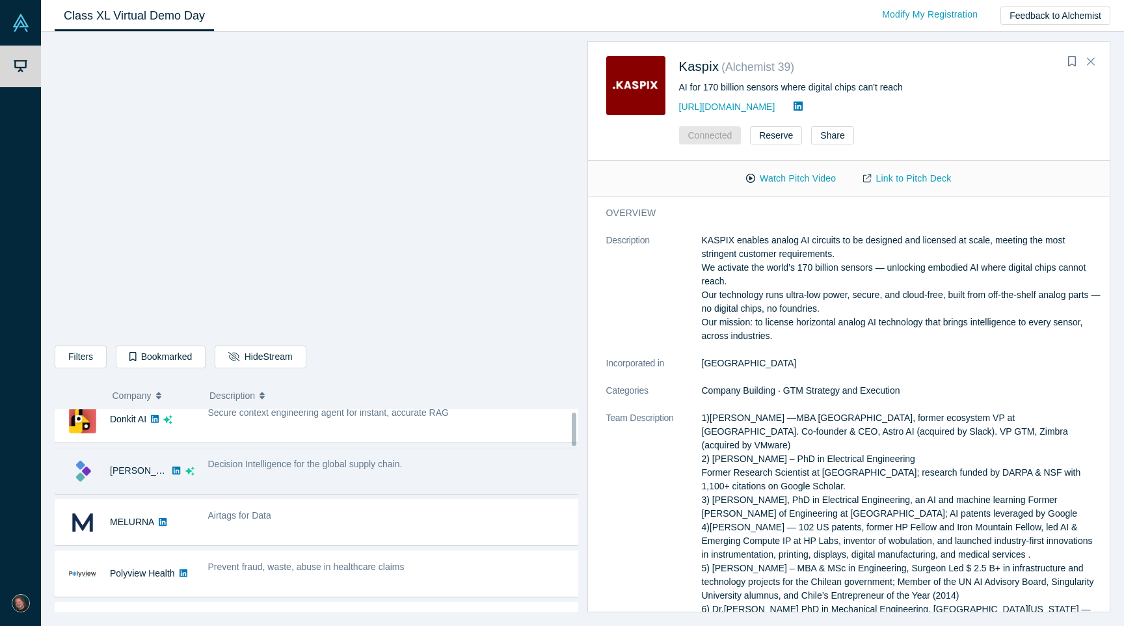
click at [444, 460] on div "Decision Intelligence for the global supply chain." at bounding box center [394, 464] width 373 height 14
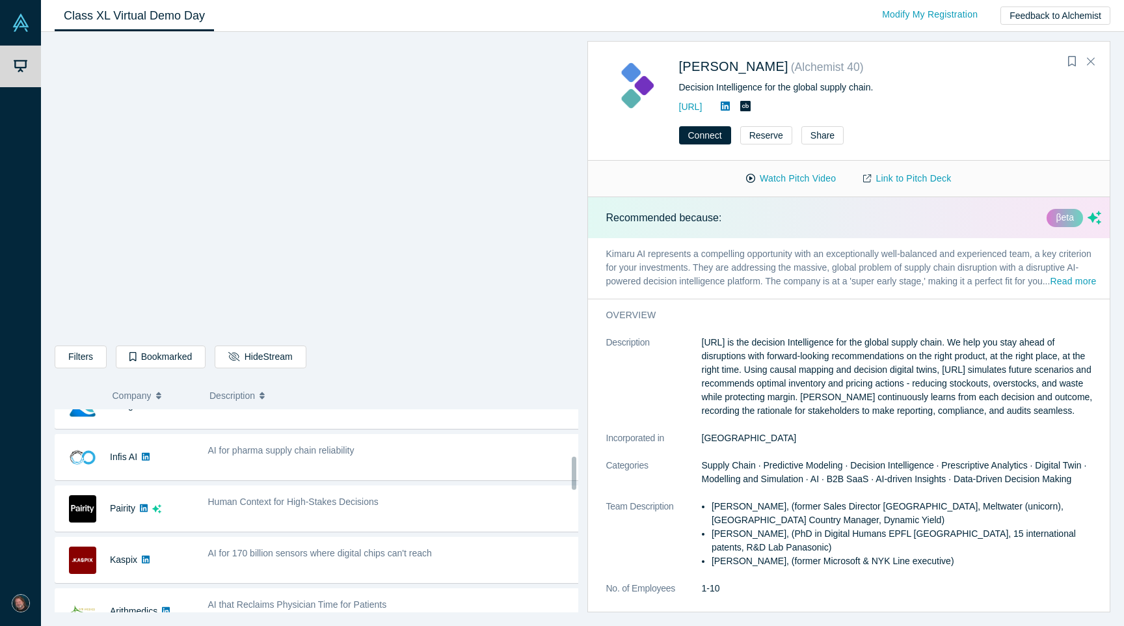
scroll to position [305, 0]
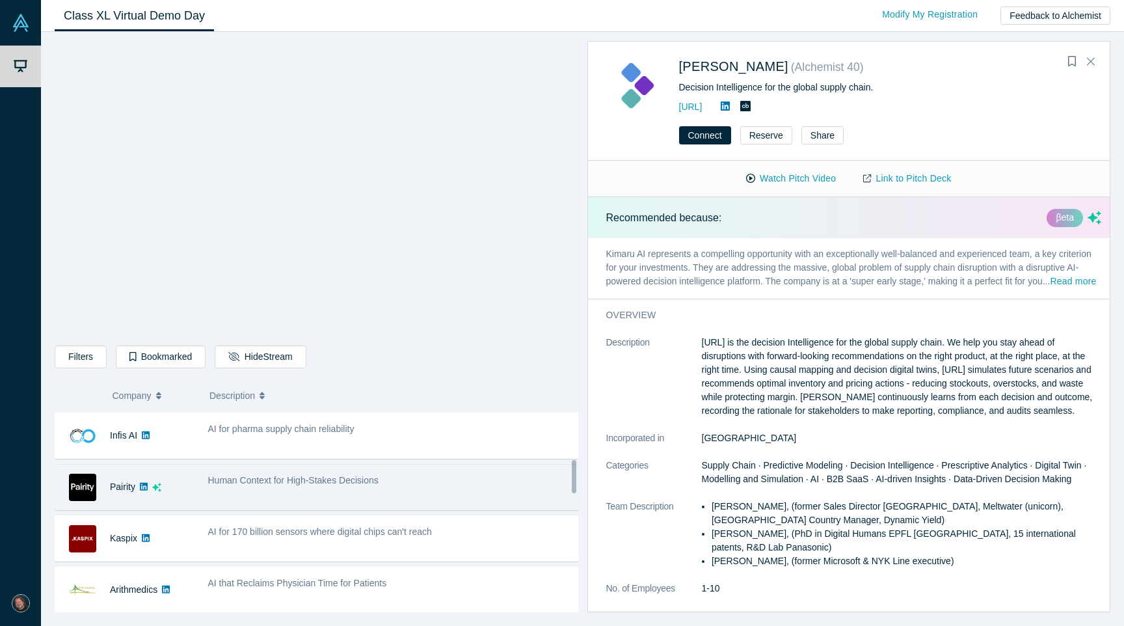
click at [435, 485] on div "Human Context for High-Stakes Decisions" at bounding box center [394, 481] width 373 height 14
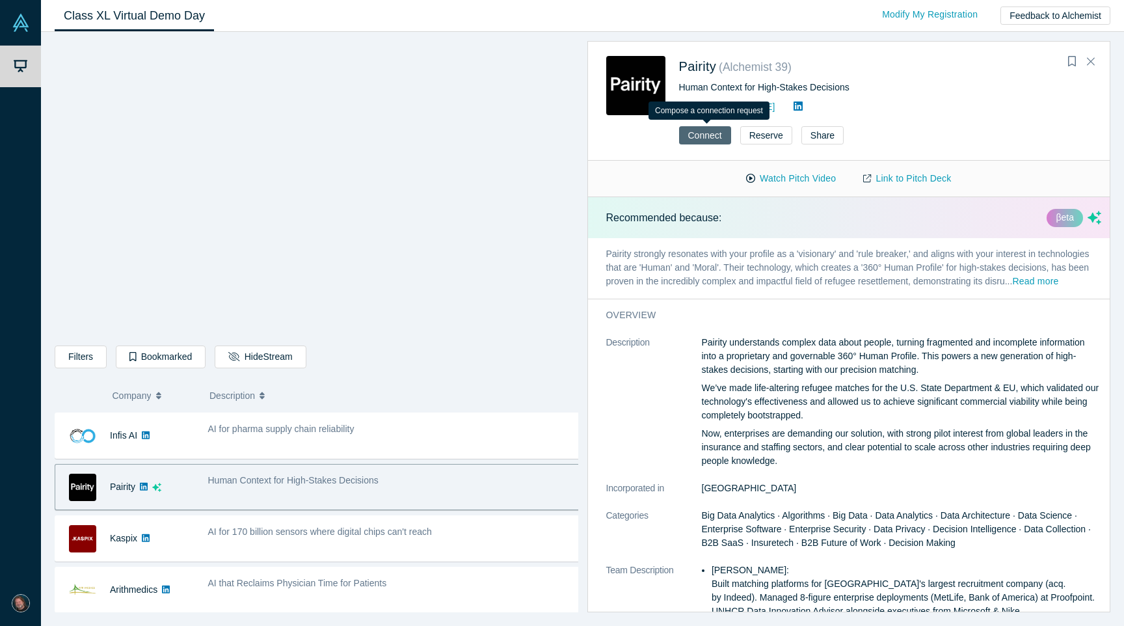
click at [698, 143] on button "Connect" at bounding box center [705, 135] width 52 height 18
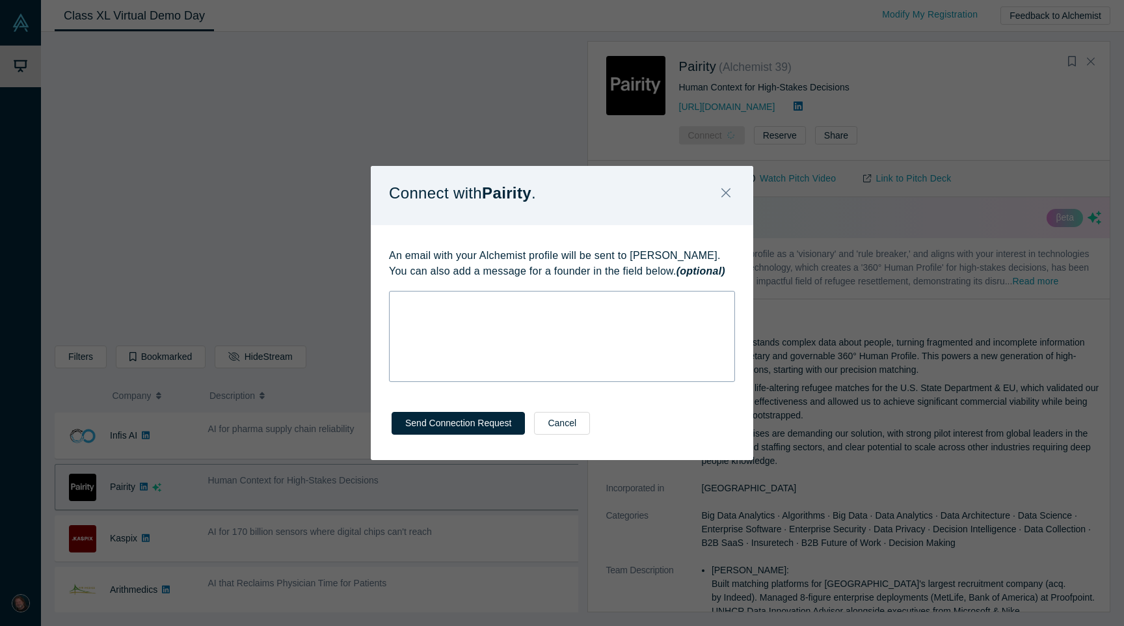
click at [510, 344] on div "rdw-wrapper" at bounding box center [562, 336] width 346 height 91
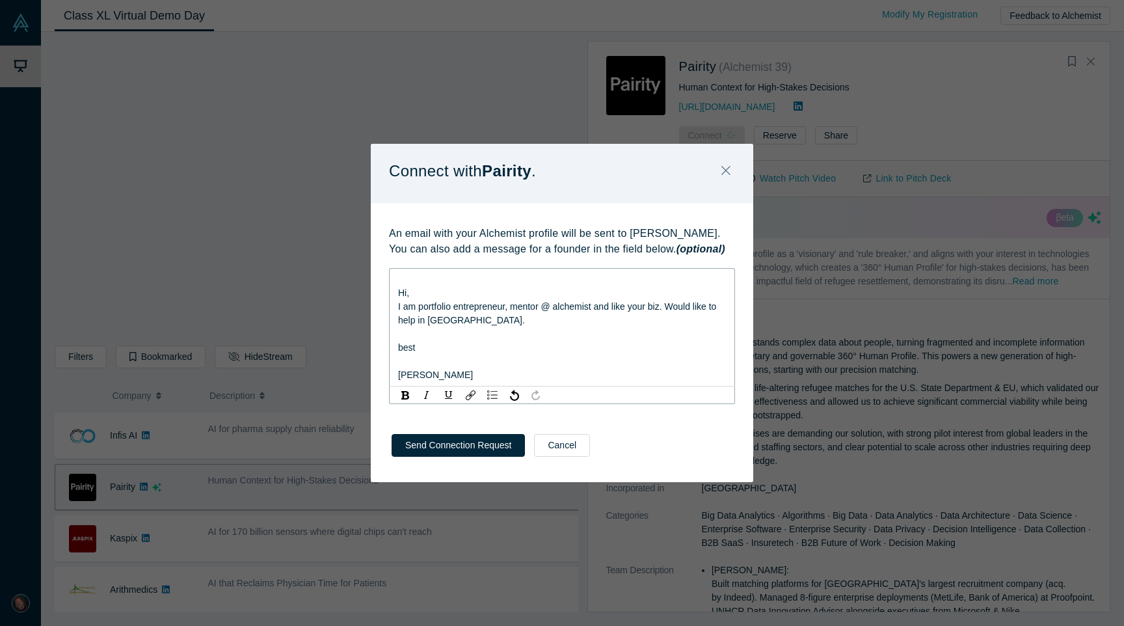
click at [398, 297] on div "Hi, I am portfolio entrepreneur, mentor @ alchemist and like your biz. Would li…" at bounding box center [562, 327] width 329 height 109
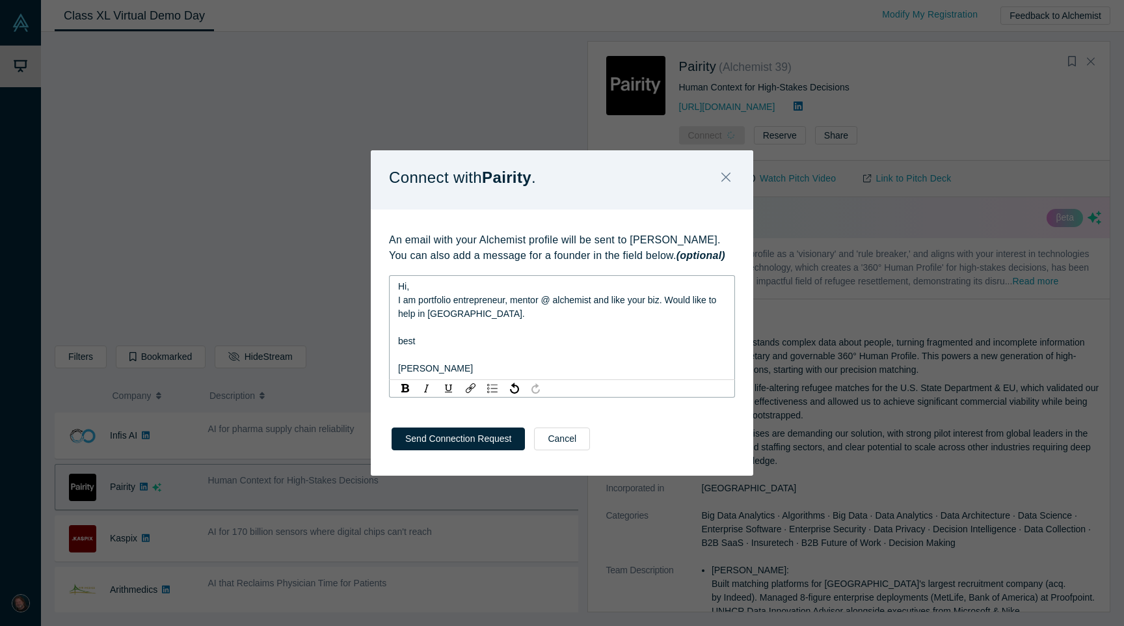
click at [457, 314] on span "I am portfolio entrepreneur, mentor @ alchemist and like your biz. Would like t…" at bounding box center [558, 307] width 321 height 24
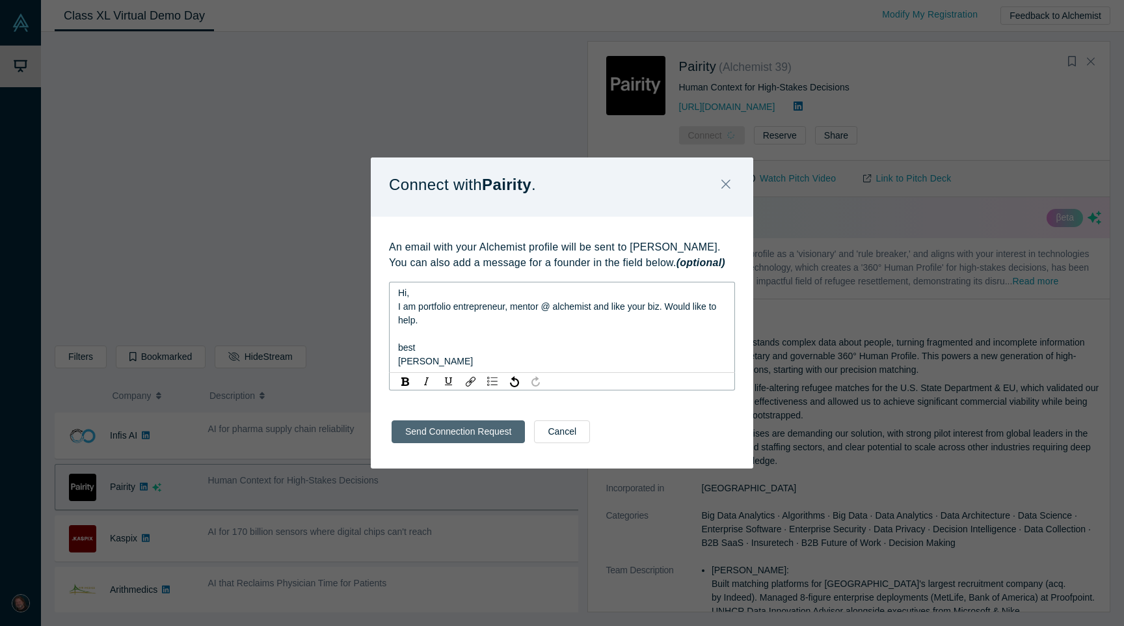
click at [483, 429] on button "Send Connection Request" at bounding box center [458, 431] width 133 height 23
